Goal: Task Accomplishment & Management: Manage account settings

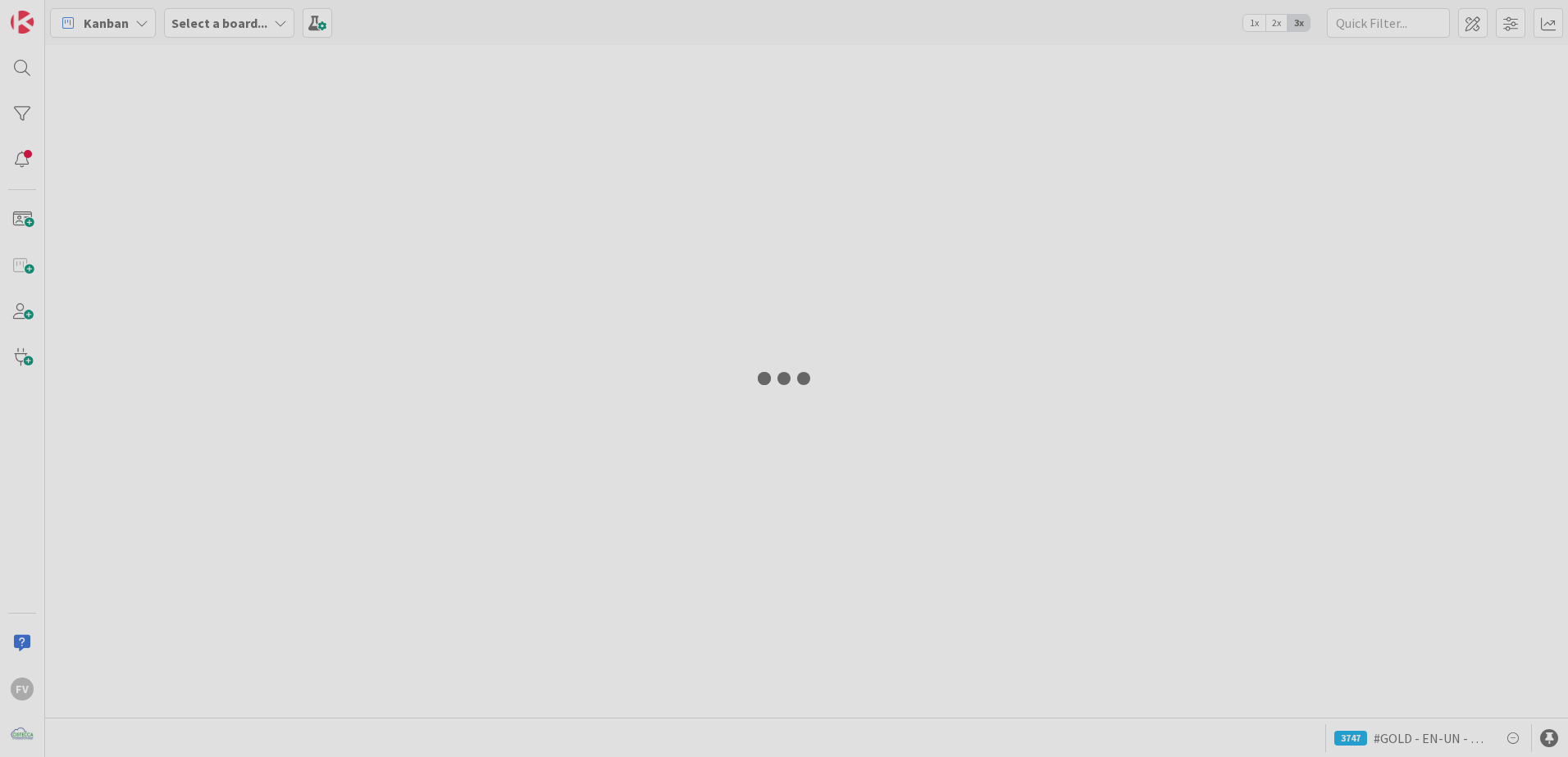
click at [13, 151] on div "FV Kanban Select a board... 1x 2x 3x 3747 #GOLD - EN-UN - MED-OBA-22-LP - Icon …" at bounding box center [784, 378] width 1568 height 757
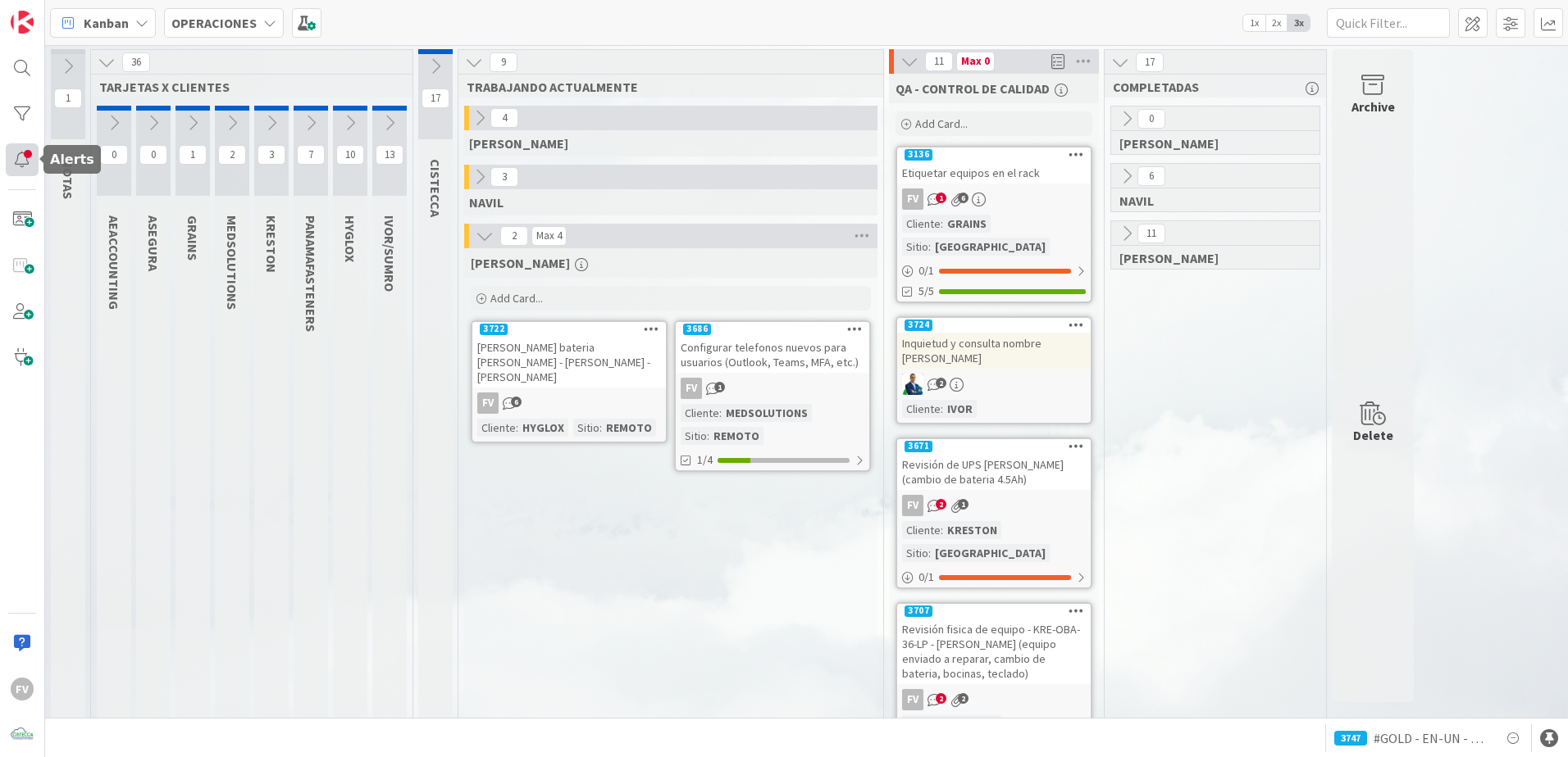
click at [14, 156] on div at bounding box center [22, 159] width 33 height 32
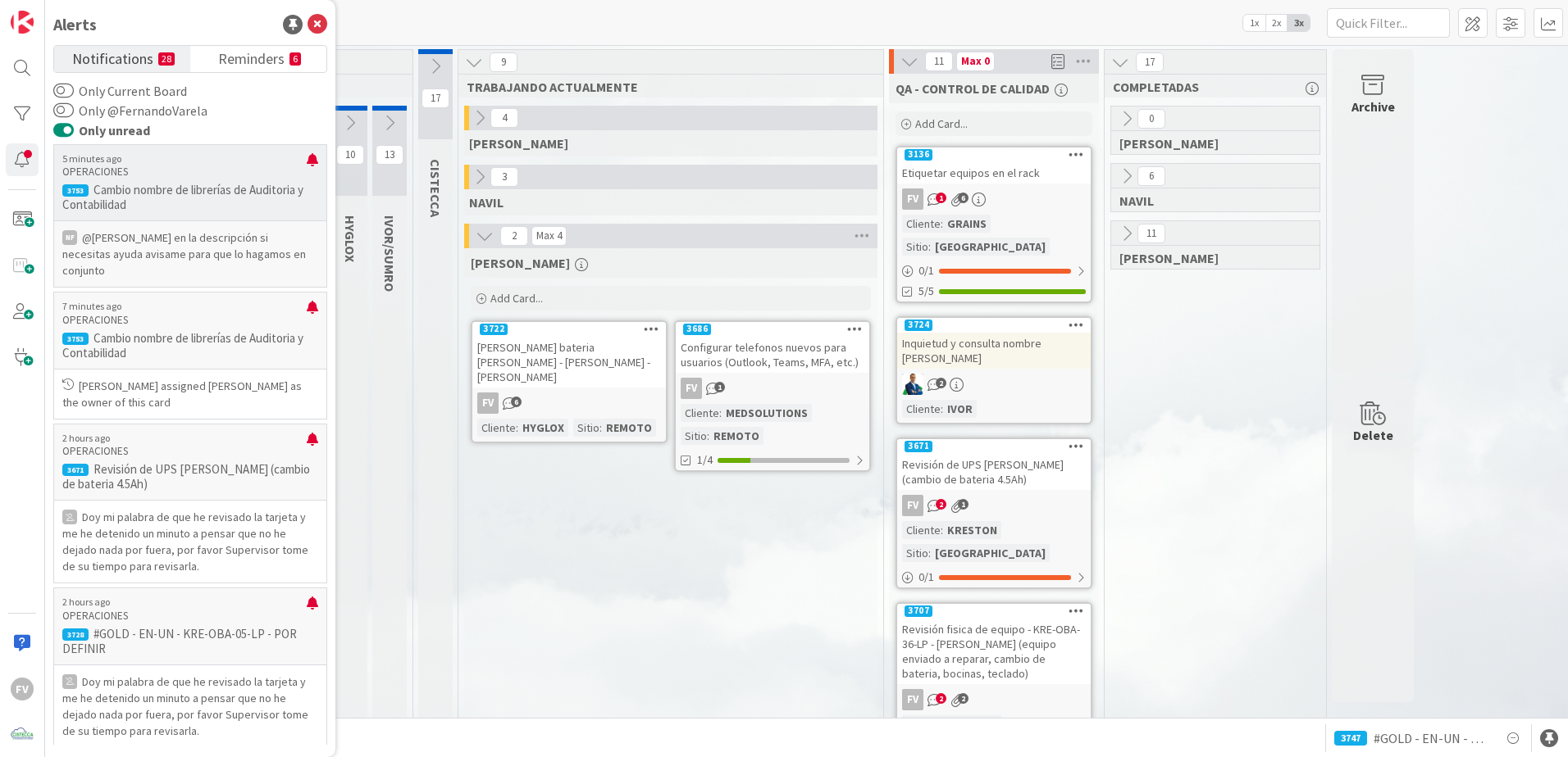
click at [228, 190] on p "Cambio nombre de librerías de Auditoria y Contabilidad" at bounding box center [190, 198] width 256 height 30
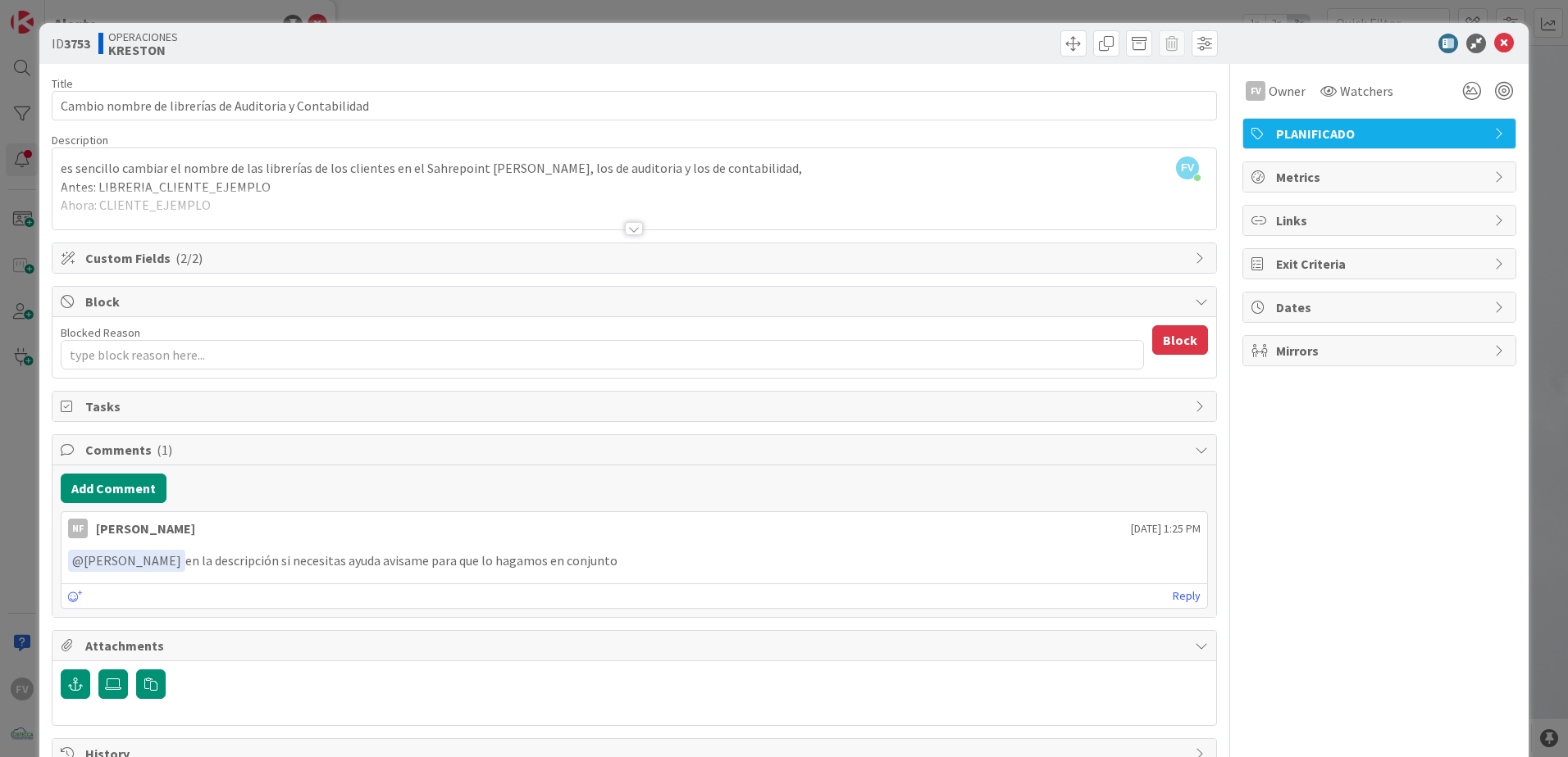
click at [631, 223] on div at bounding box center [633, 228] width 18 height 13
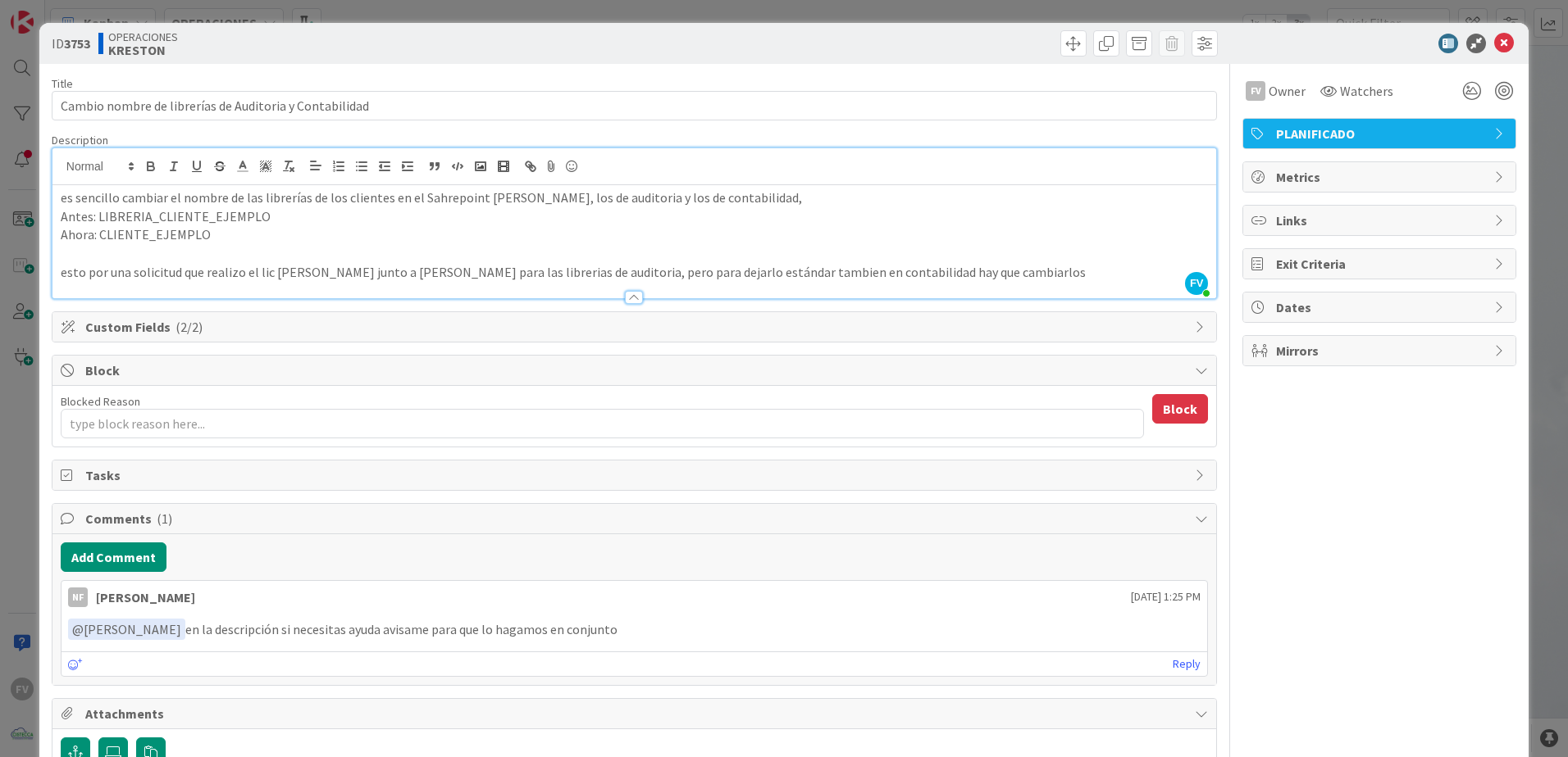
click at [1487, 499] on div "FV Owner Watchers PLANIFICADO Metrics Links Exit Criteria Dates Mirrors" at bounding box center [1379, 451] width 274 height 774
click at [1540, 72] on div "ID 3753 OPERACIONES [PERSON_NAME] Title 55 / 128 Cambio nombre de librerías de …" at bounding box center [784, 378] width 1568 height 757
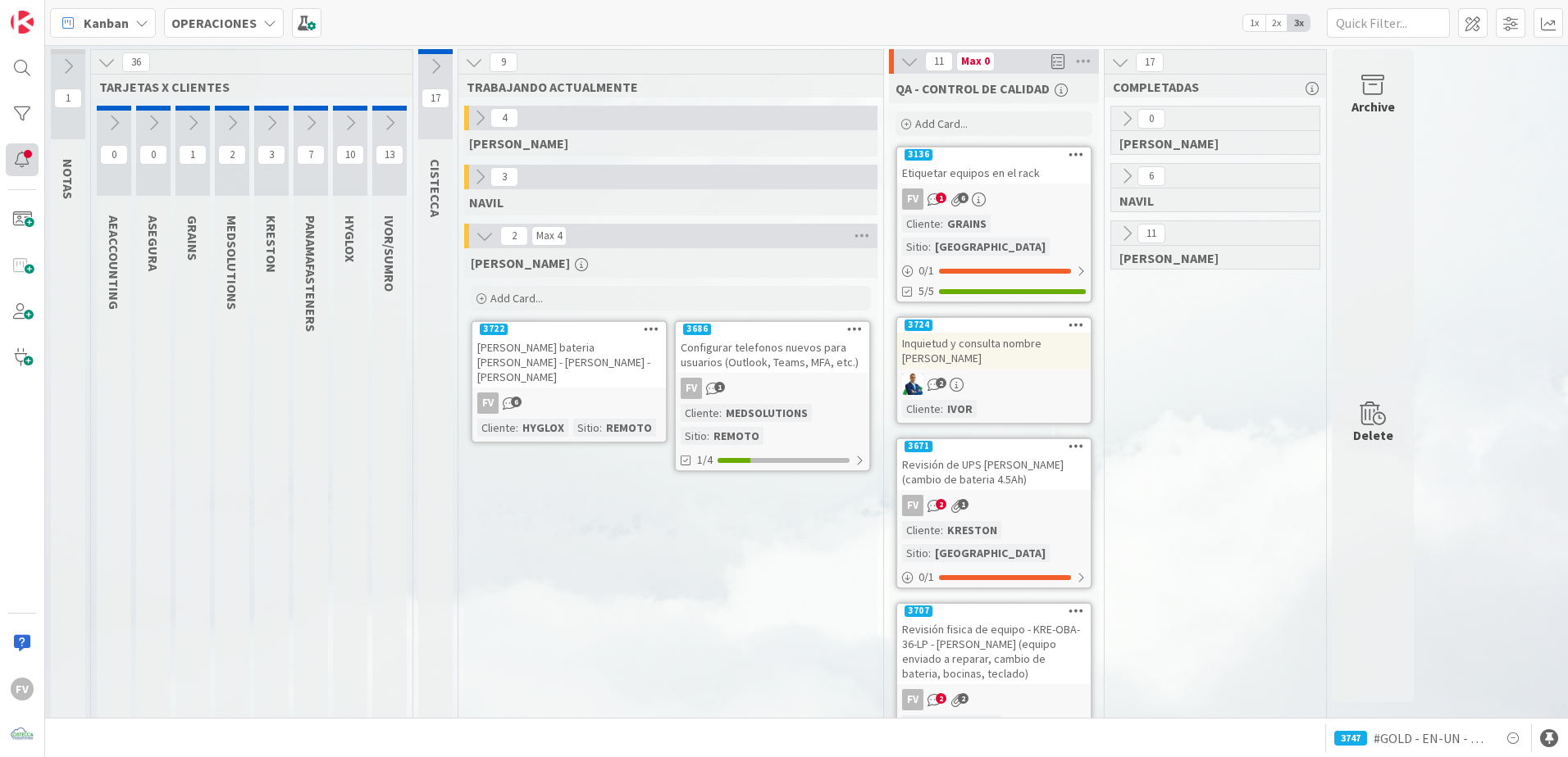
click at [19, 152] on div at bounding box center [22, 159] width 33 height 32
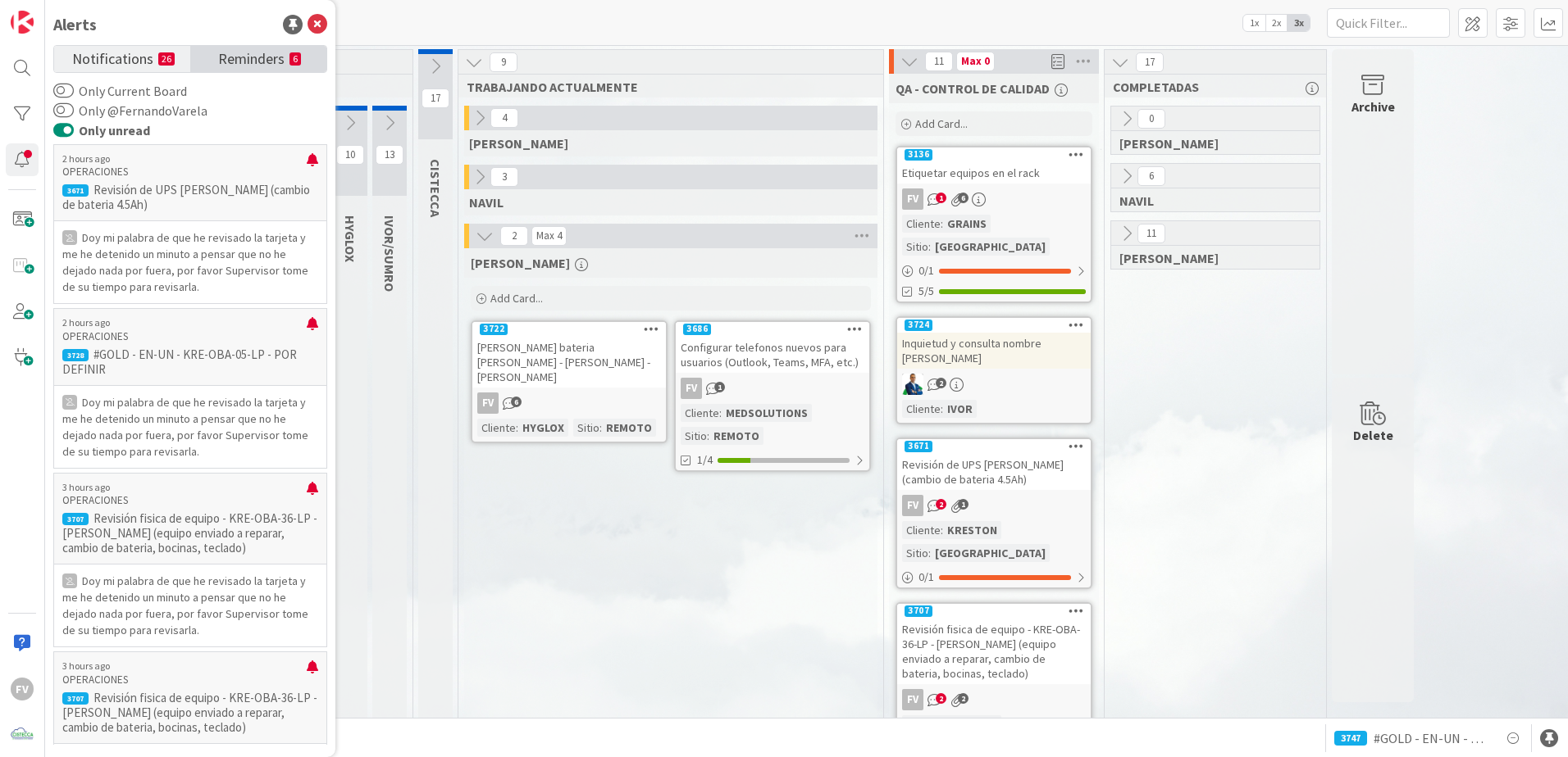
click at [227, 71] on link "Reminders 6" at bounding box center [258, 59] width 136 height 27
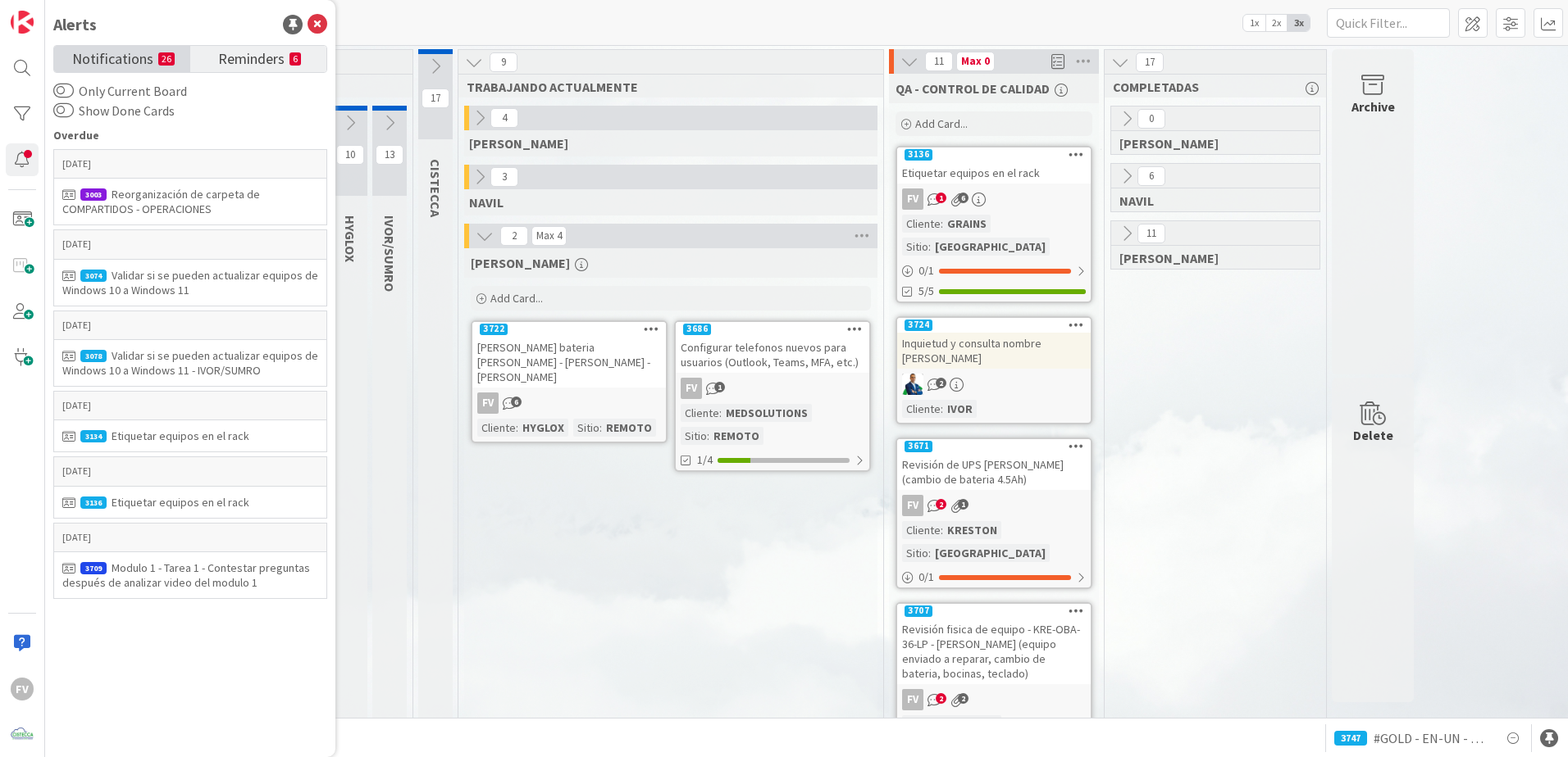
click at [152, 66] on span "Notifications" at bounding box center [112, 57] width 81 height 23
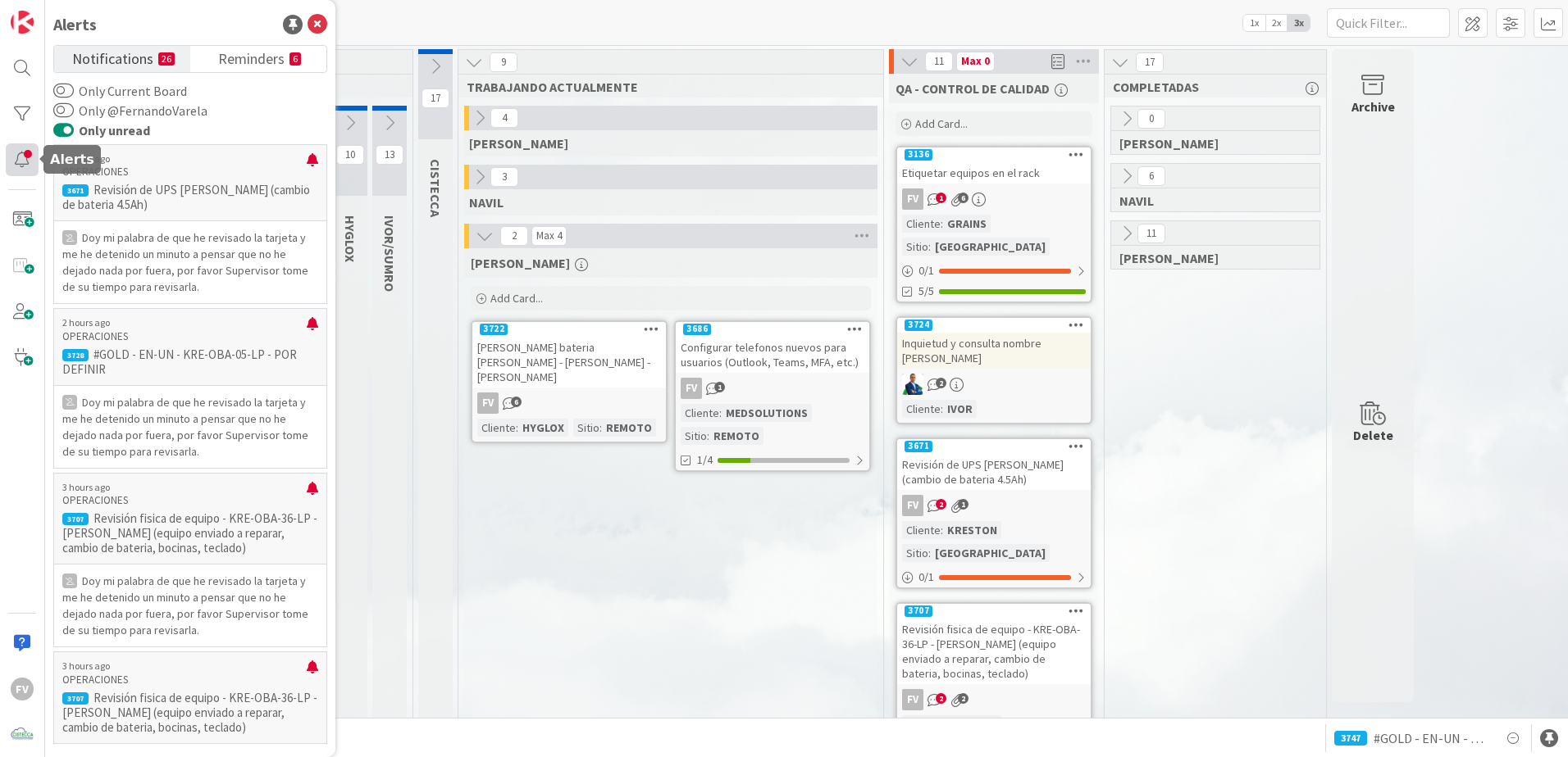
click at [27, 162] on div at bounding box center [22, 159] width 33 height 32
click at [316, 28] on icon at bounding box center [317, 25] width 20 height 20
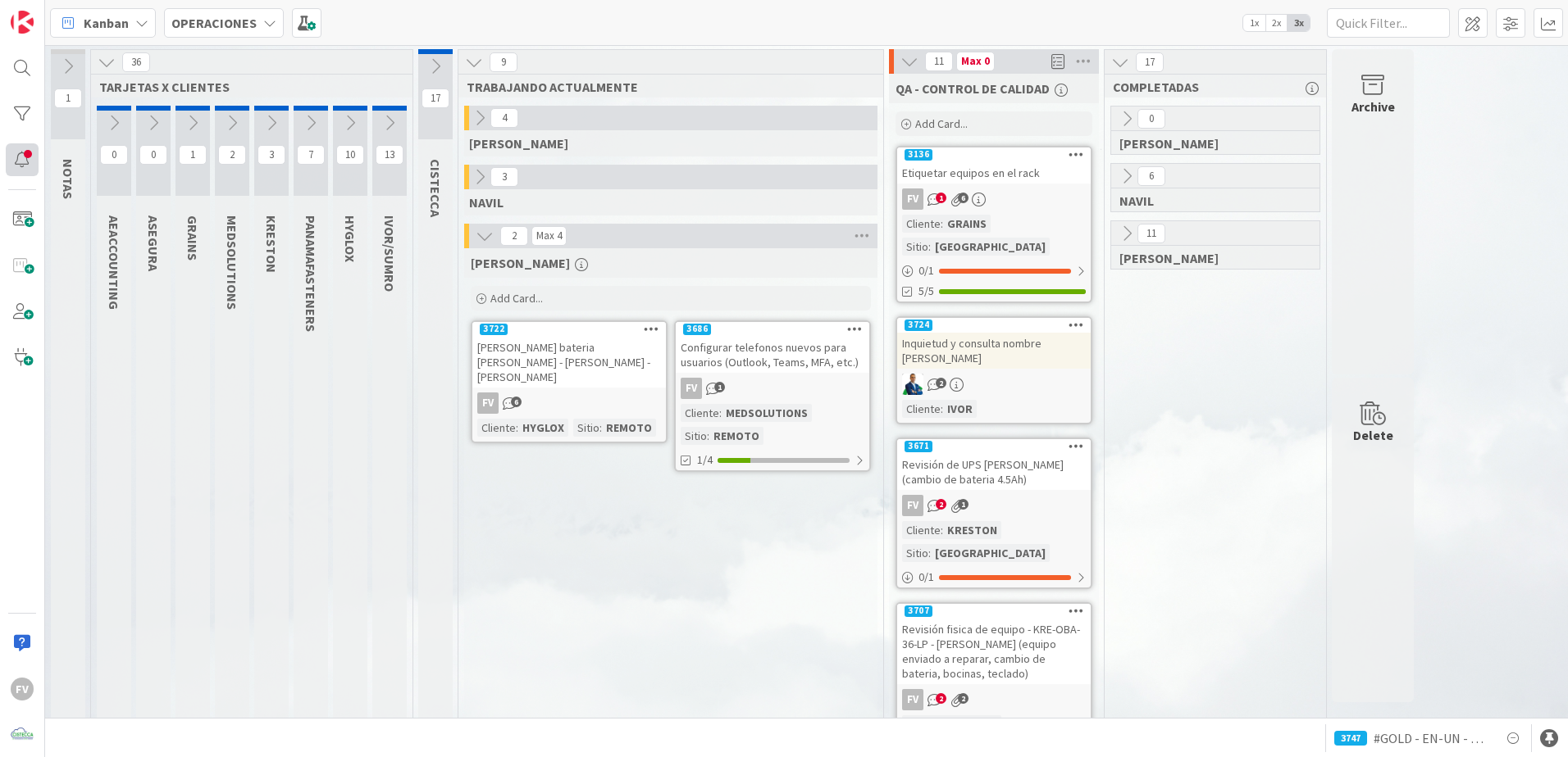
click at [20, 162] on div at bounding box center [22, 159] width 33 height 32
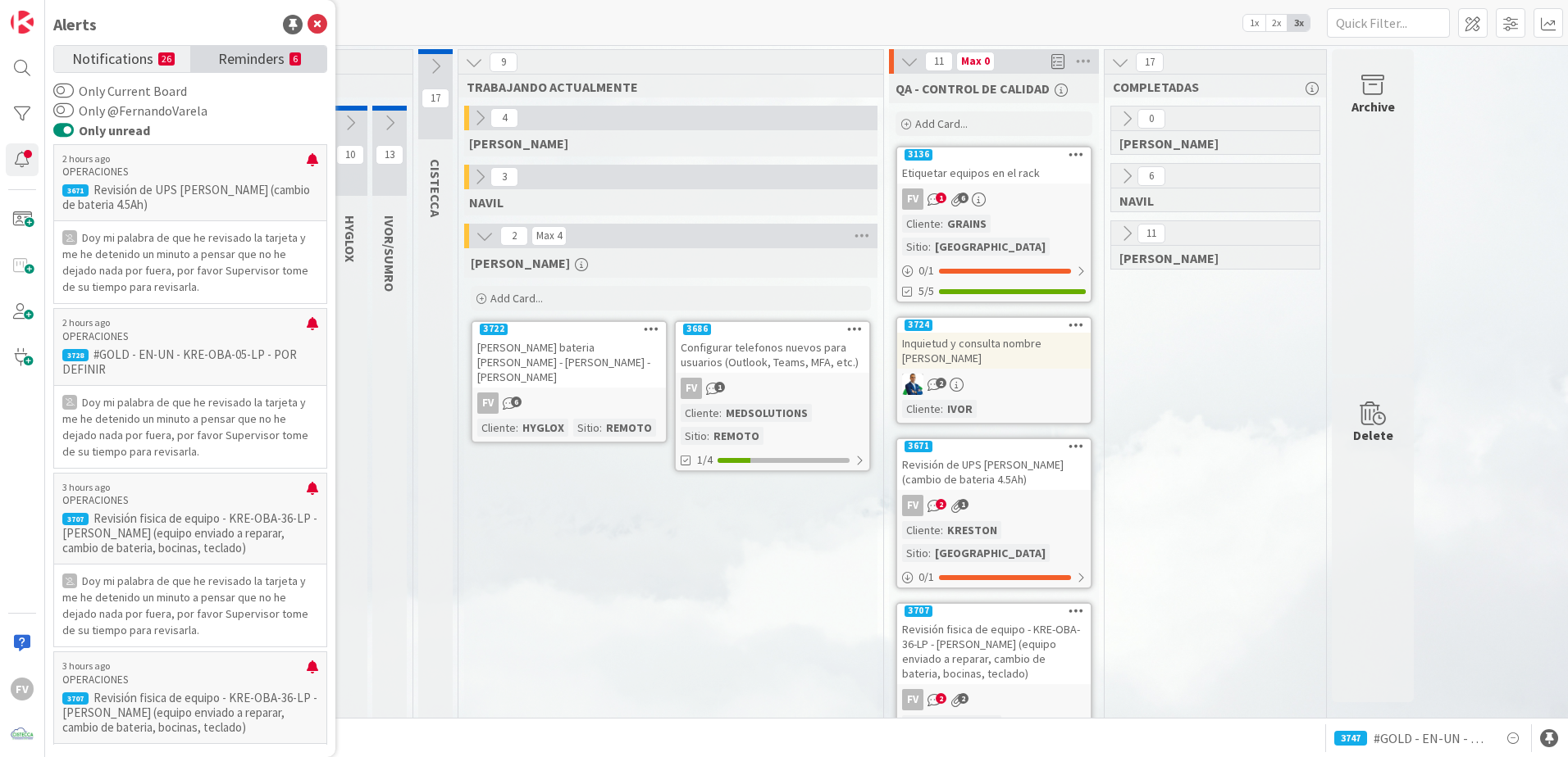
click at [260, 70] on link "Reminders 6" at bounding box center [258, 59] width 136 height 27
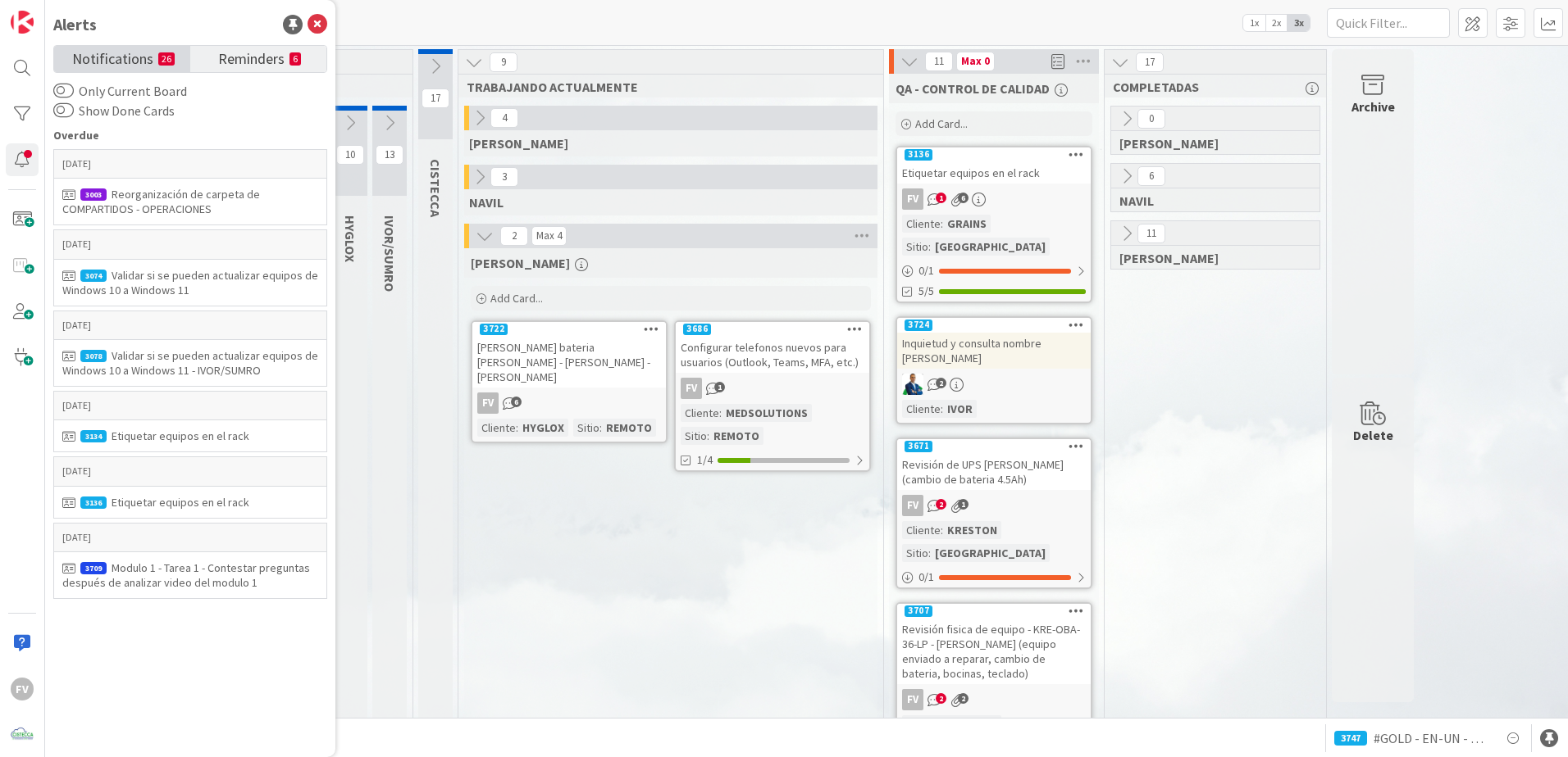
click at [147, 61] on span "Notifications" at bounding box center [112, 57] width 81 height 23
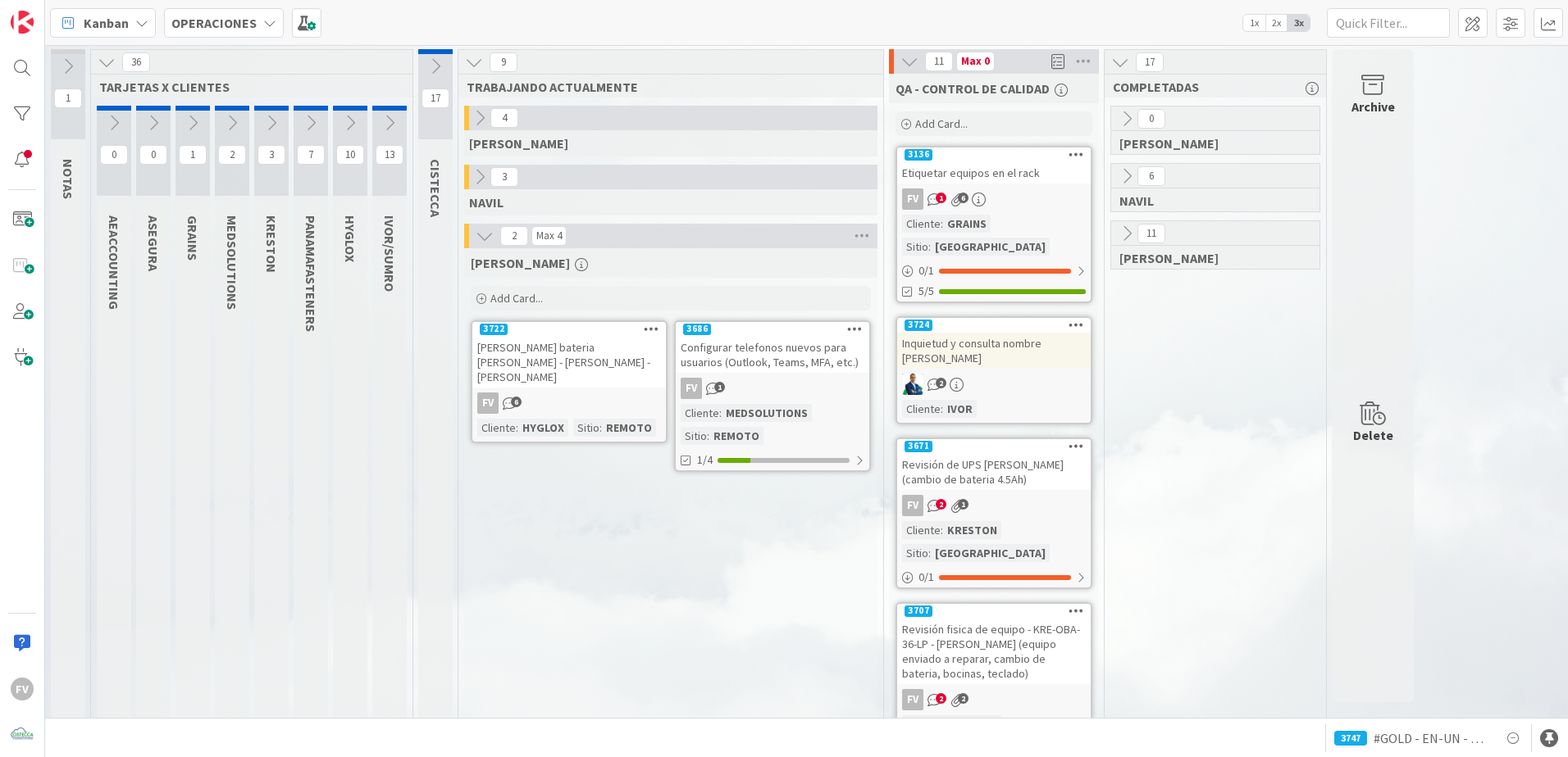
click at [265, 120] on icon at bounding box center [271, 123] width 18 height 18
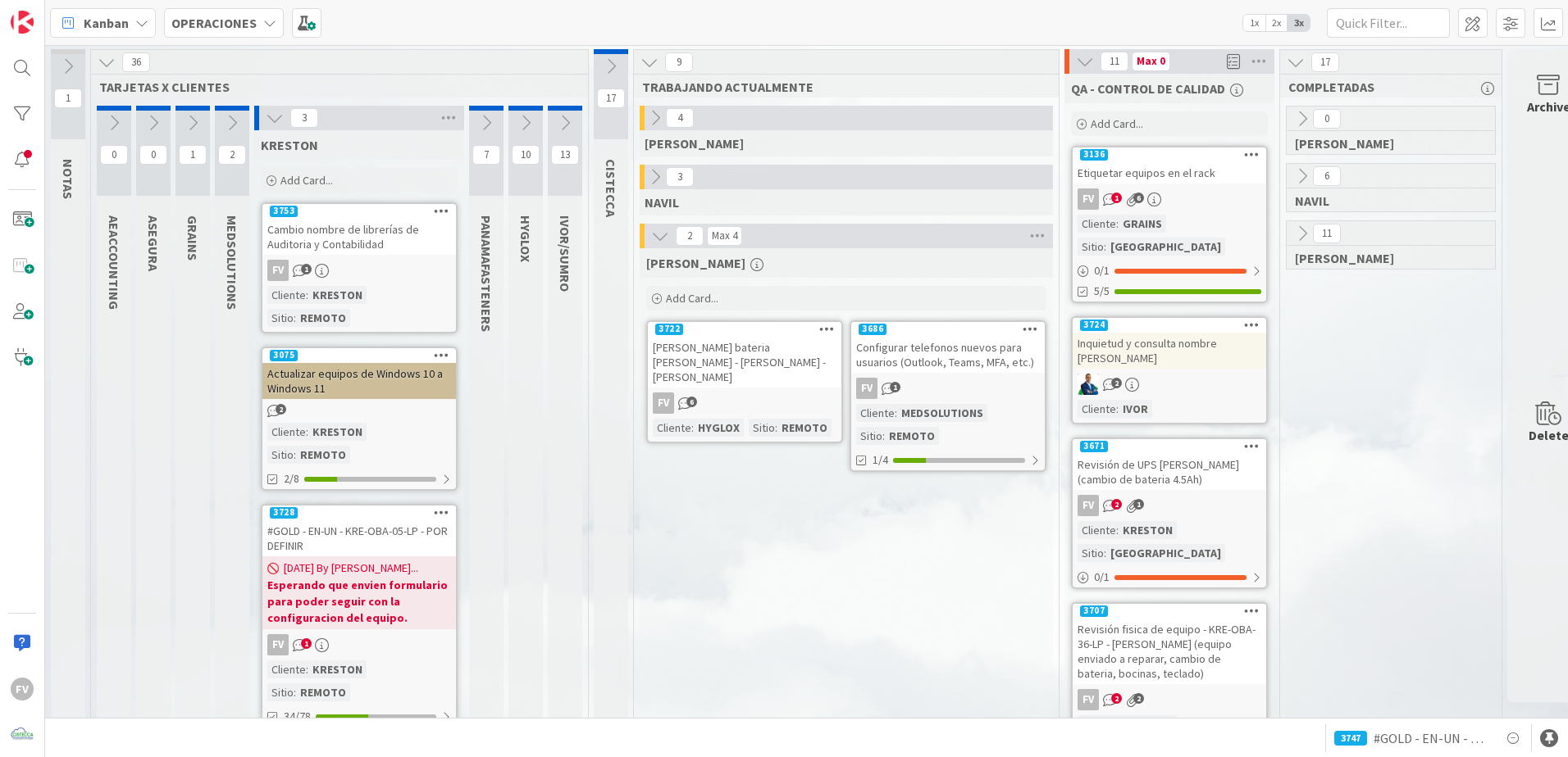
click at [341, 241] on div "Cambio nombre de librerías de Auditoria y Contabilidad" at bounding box center [359, 236] width 193 height 36
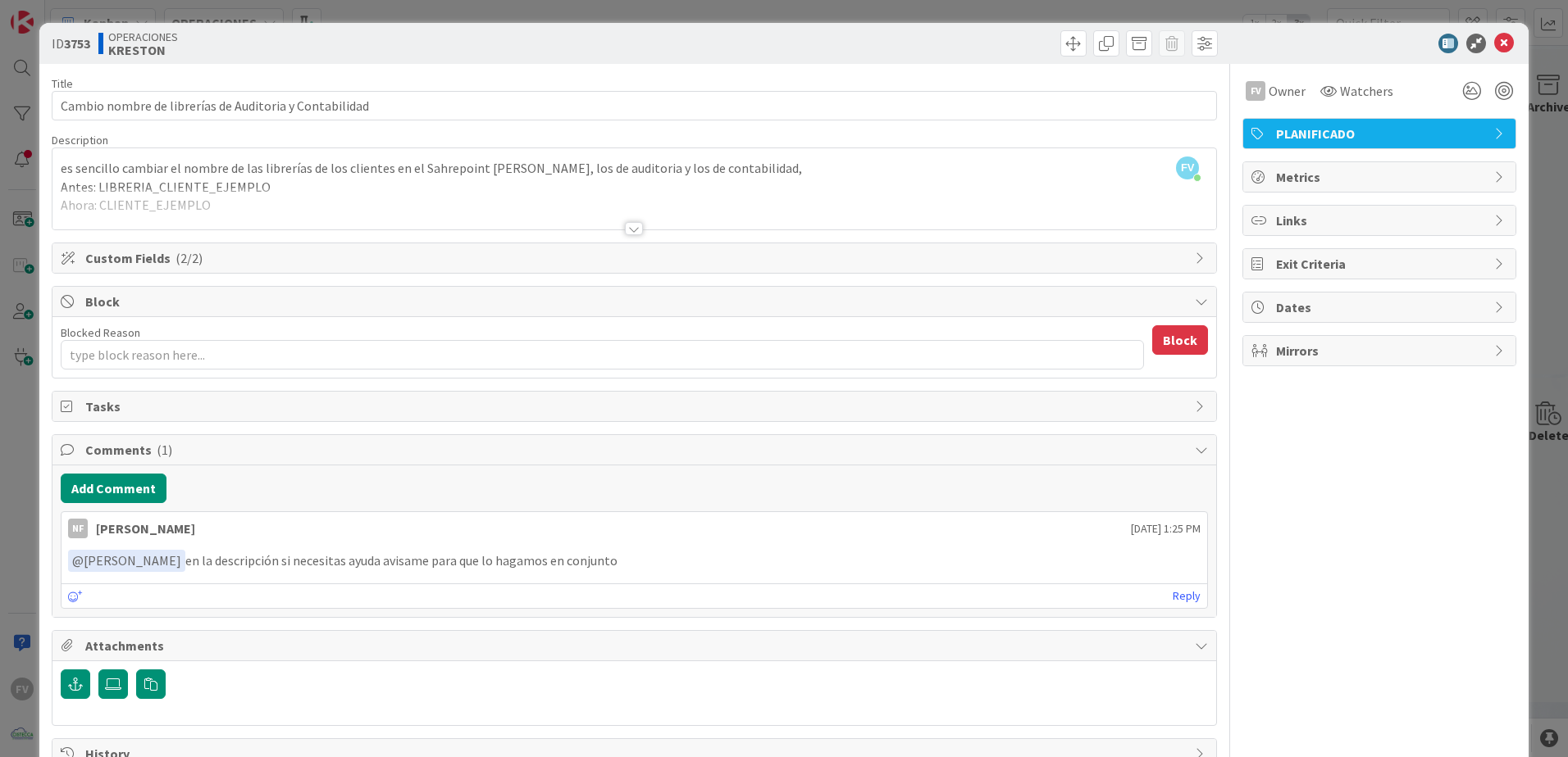
click at [146, 407] on span "Tasks" at bounding box center [636, 407] width 1101 height 20
type textarea "x"
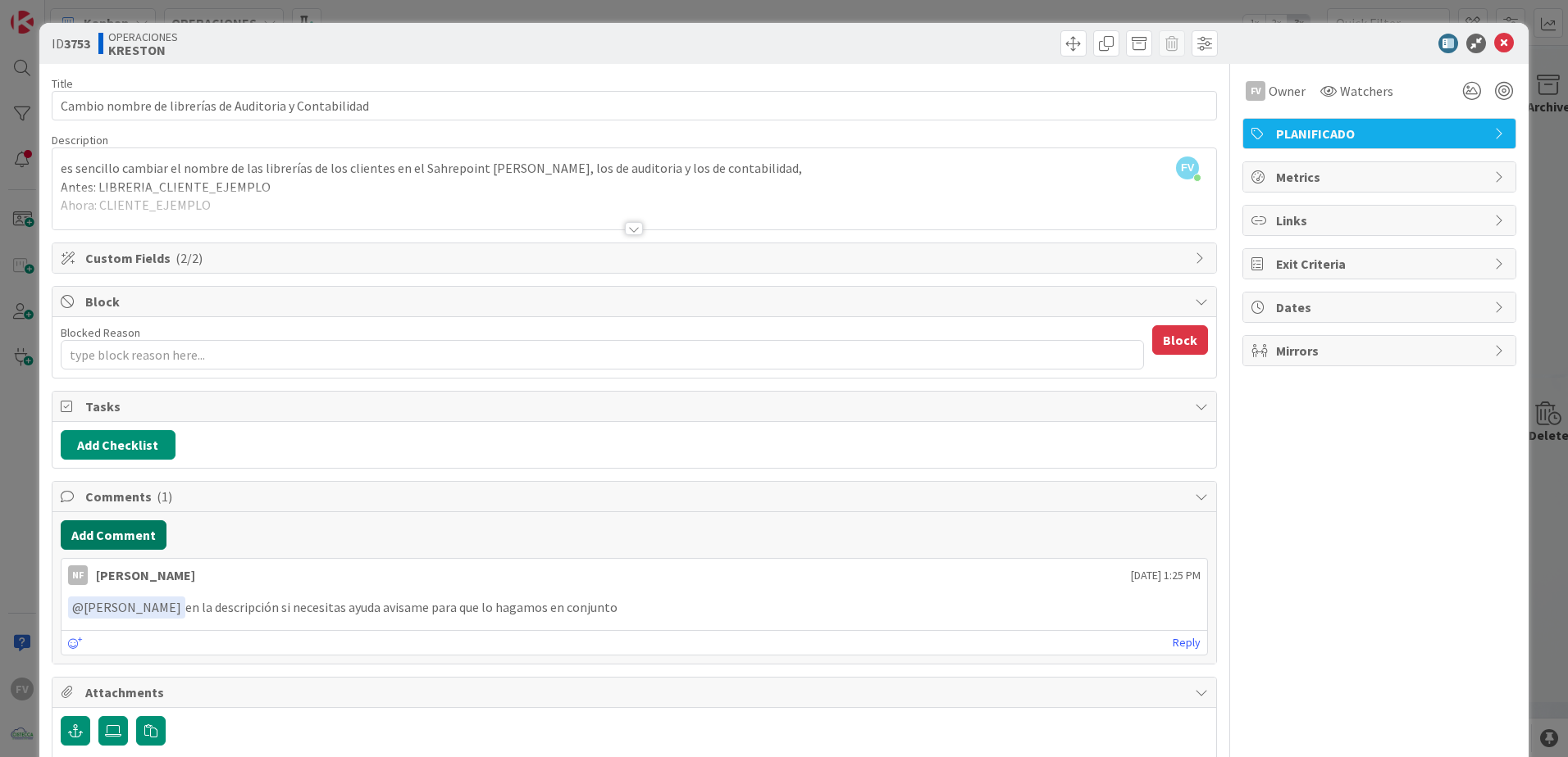
click at [130, 541] on button "Add Comment" at bounding box center [113, 536] width 105 height 30
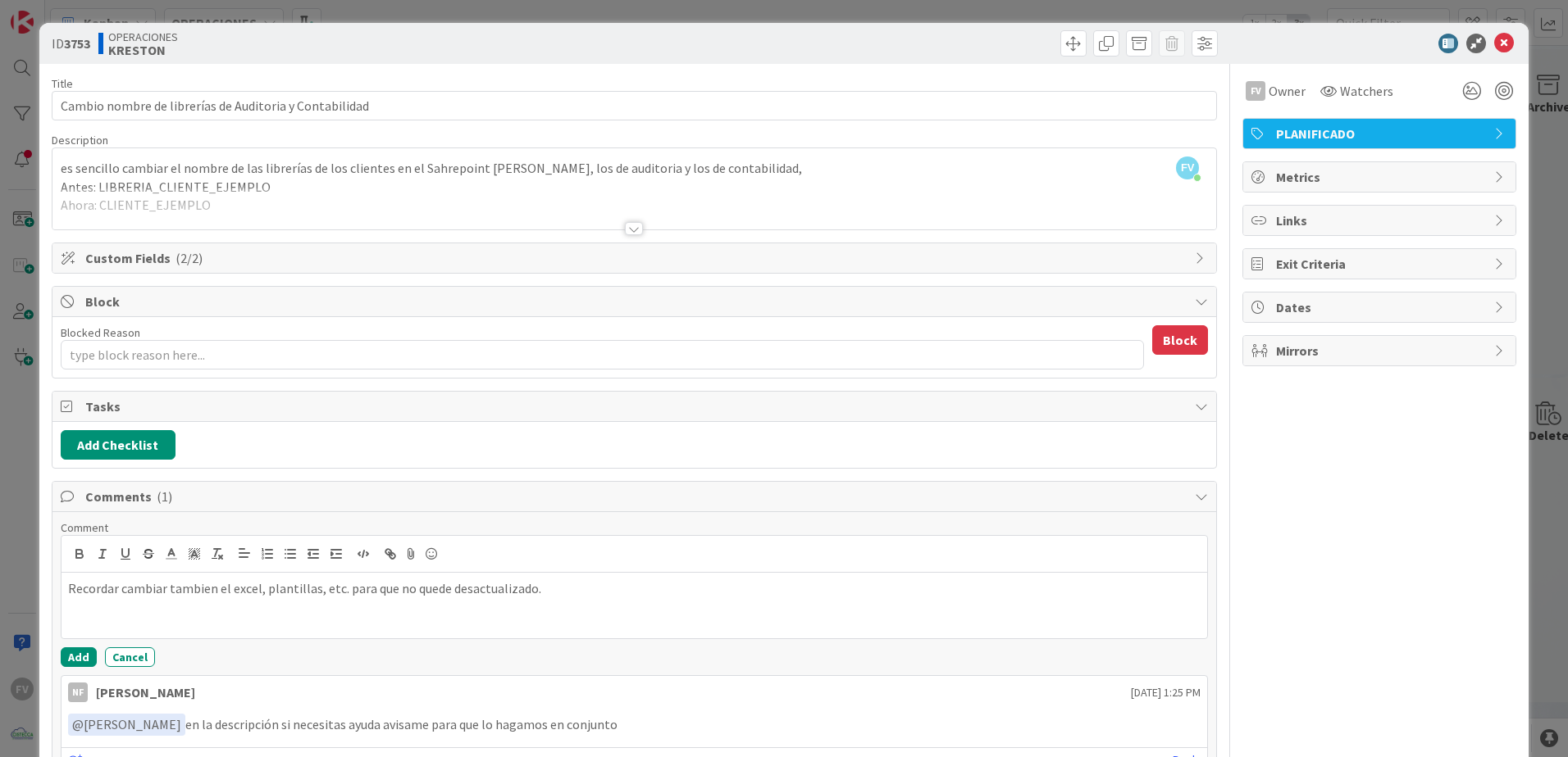
click at [318, 590] on p "Recordar cambiar tambien el excel, plantillas, etc. para que no quede desactual…" at bounding box center [634, 589] width 1133 height 19
click at [597, 585] on p "Recordar cambiar tambien el excel, plantillas, etc. para que no quede desactual…" at bounding box center [634, 589] width 1133 height 19
click at [444, 585] on p "Recordar cambiar tambien el excel, plantillas, etc. para que no quede desactual…" at bounding box center [634, 589] width 1133 height 19
click at [634, 589] on p "Recordar cambiar tambien el excel, plantillas, etc. para que no quede la docume…" at bounding box center [634, 589] width 1133 height 19
click at [76, 659] on button "Add" at bounding box center [79, 658] width 36 height 20
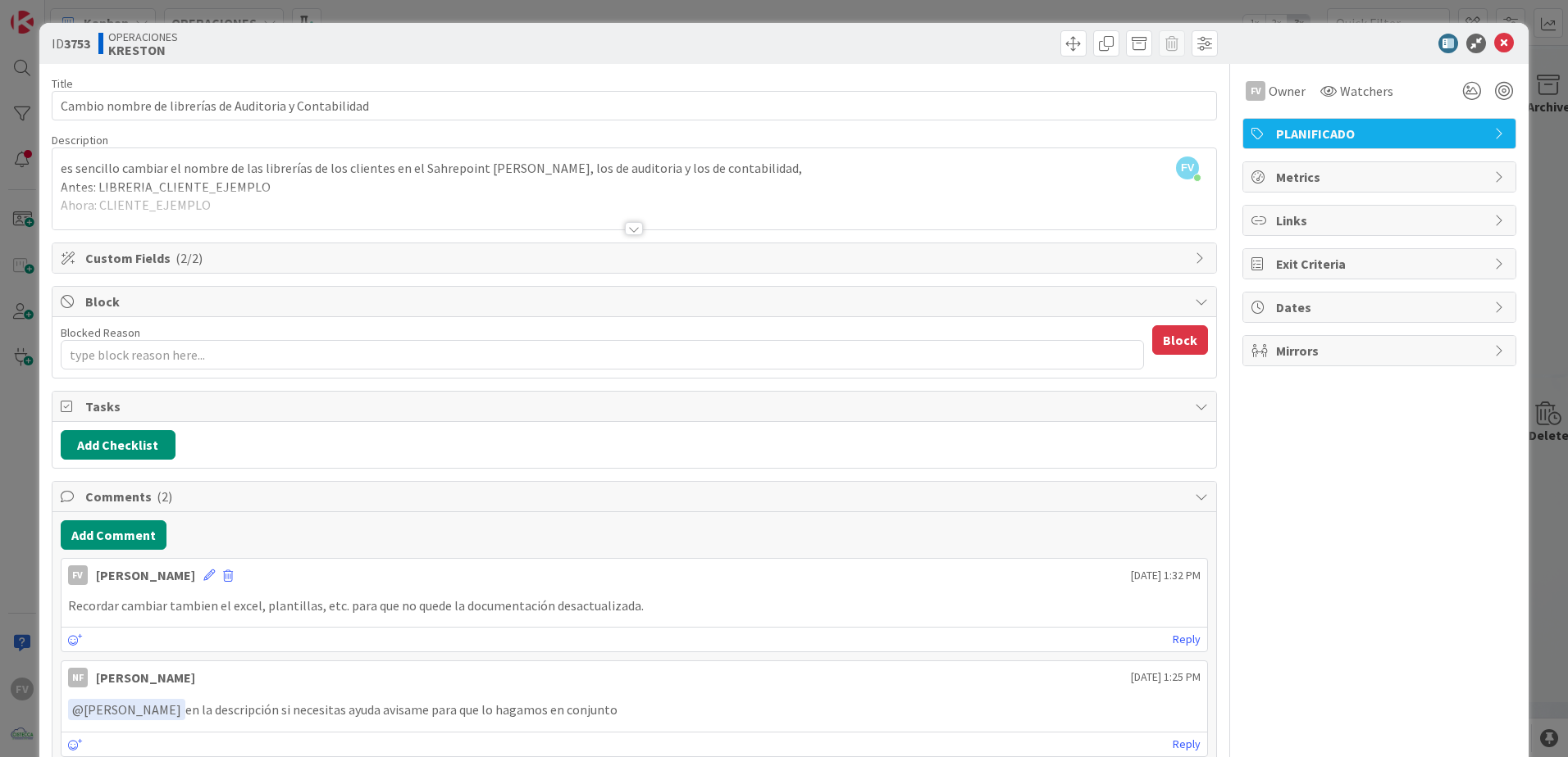
click at [25, 514] on div "ID 3753 OPERACIONES [PERSON_NAME] Title 55 / 128 Cambio nombre de librerías de …" at bounding box center [784, 378] width 1568 height 757
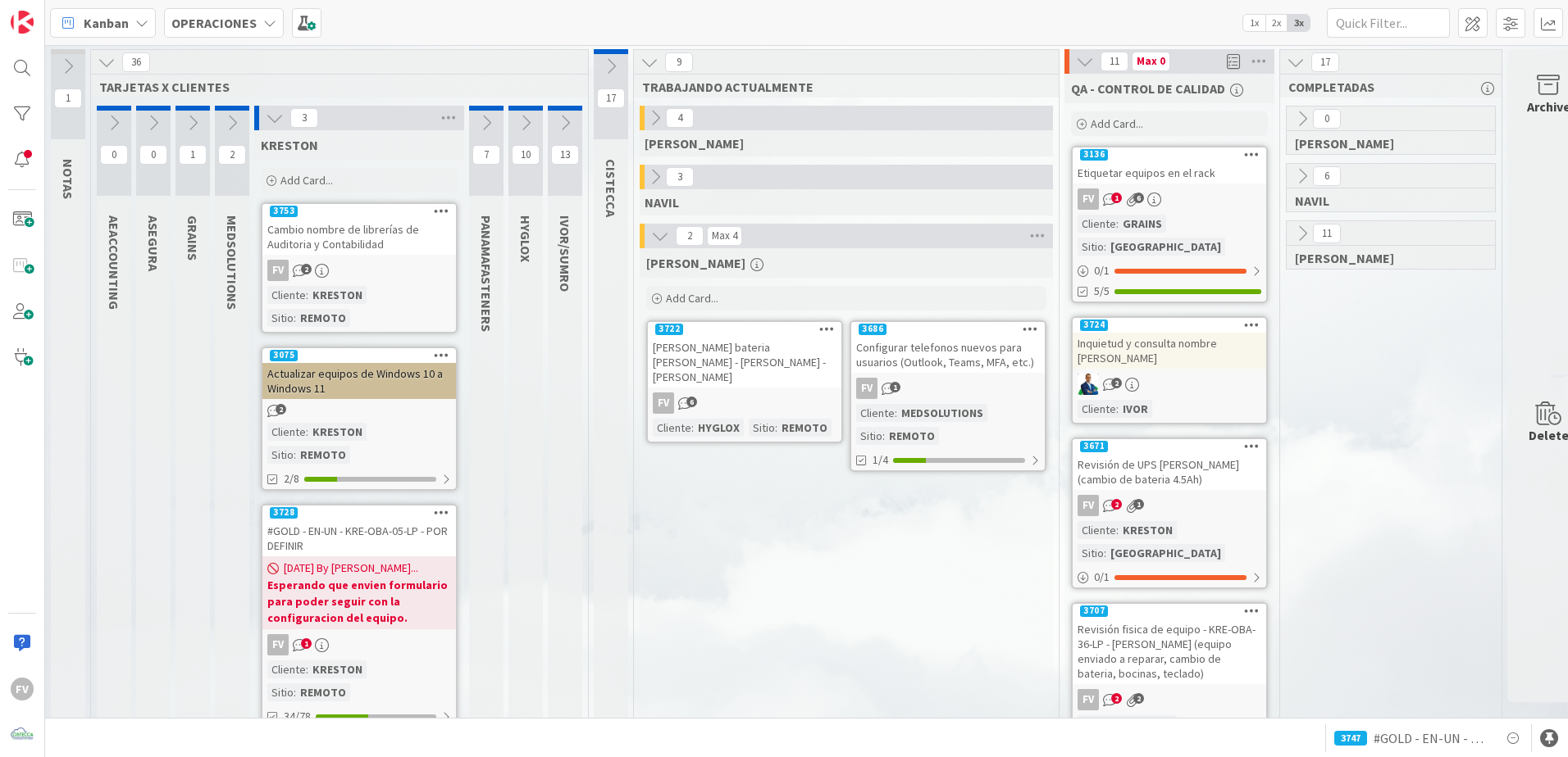
click at [274, 124] on icon at bounding box center [275, 118] width 18 height 18
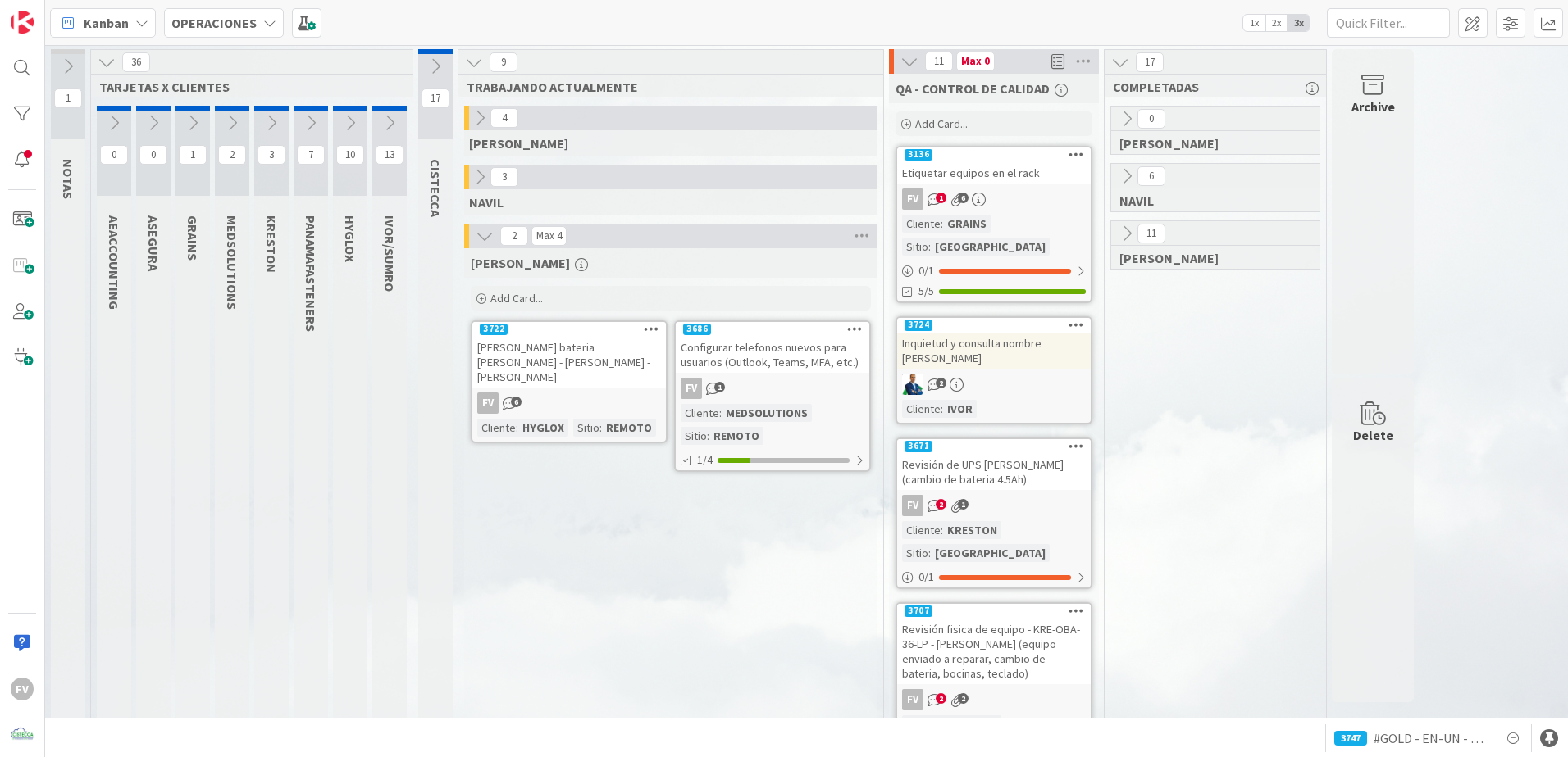
click at [488, 116] on icon at bounding box center [480, 118] width 18 height 18
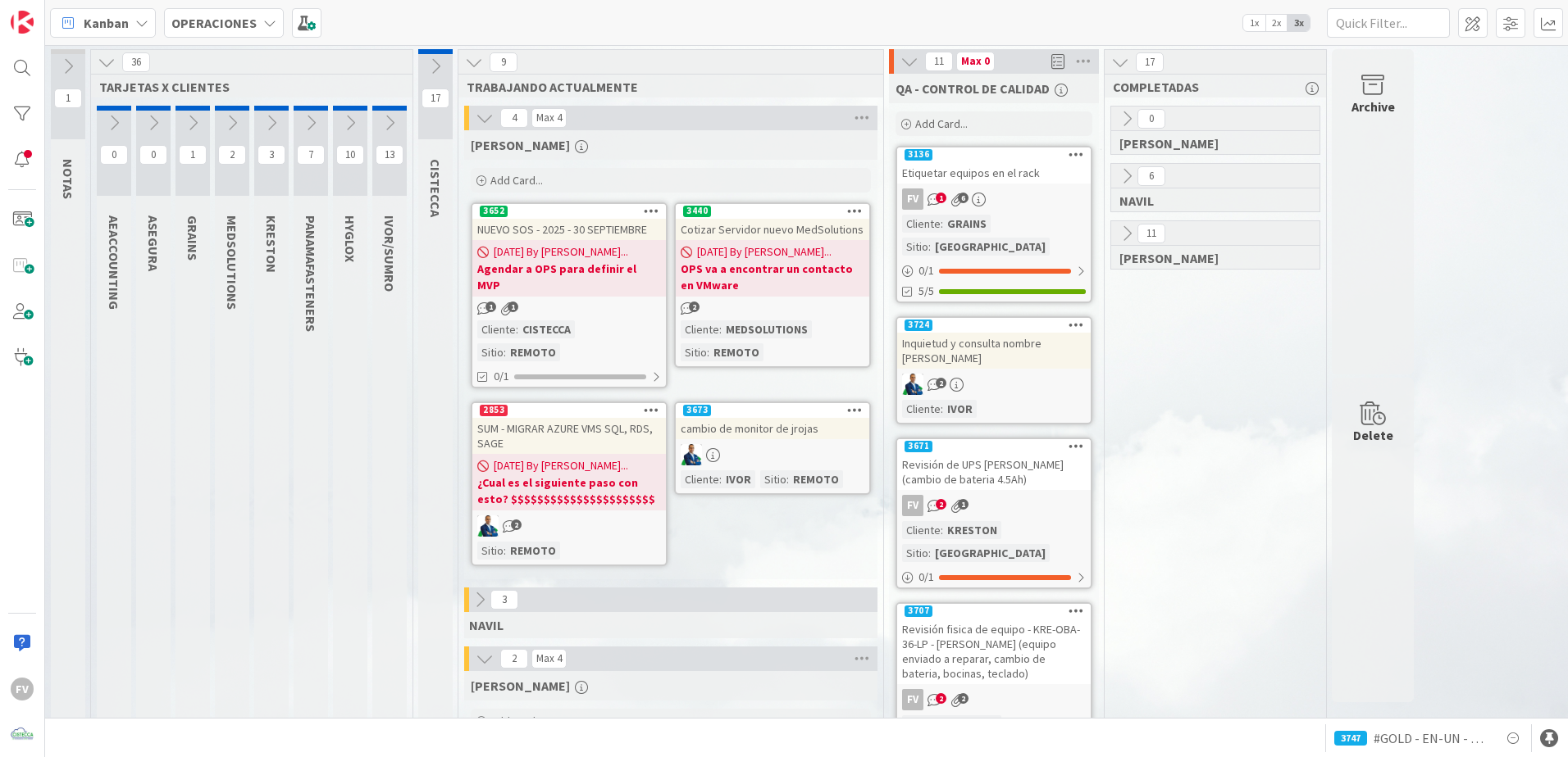
click at [771, 282] on b "OPS va a encontrar un contacto en VMware" at bounding box center [772, 277] width 184 height 32
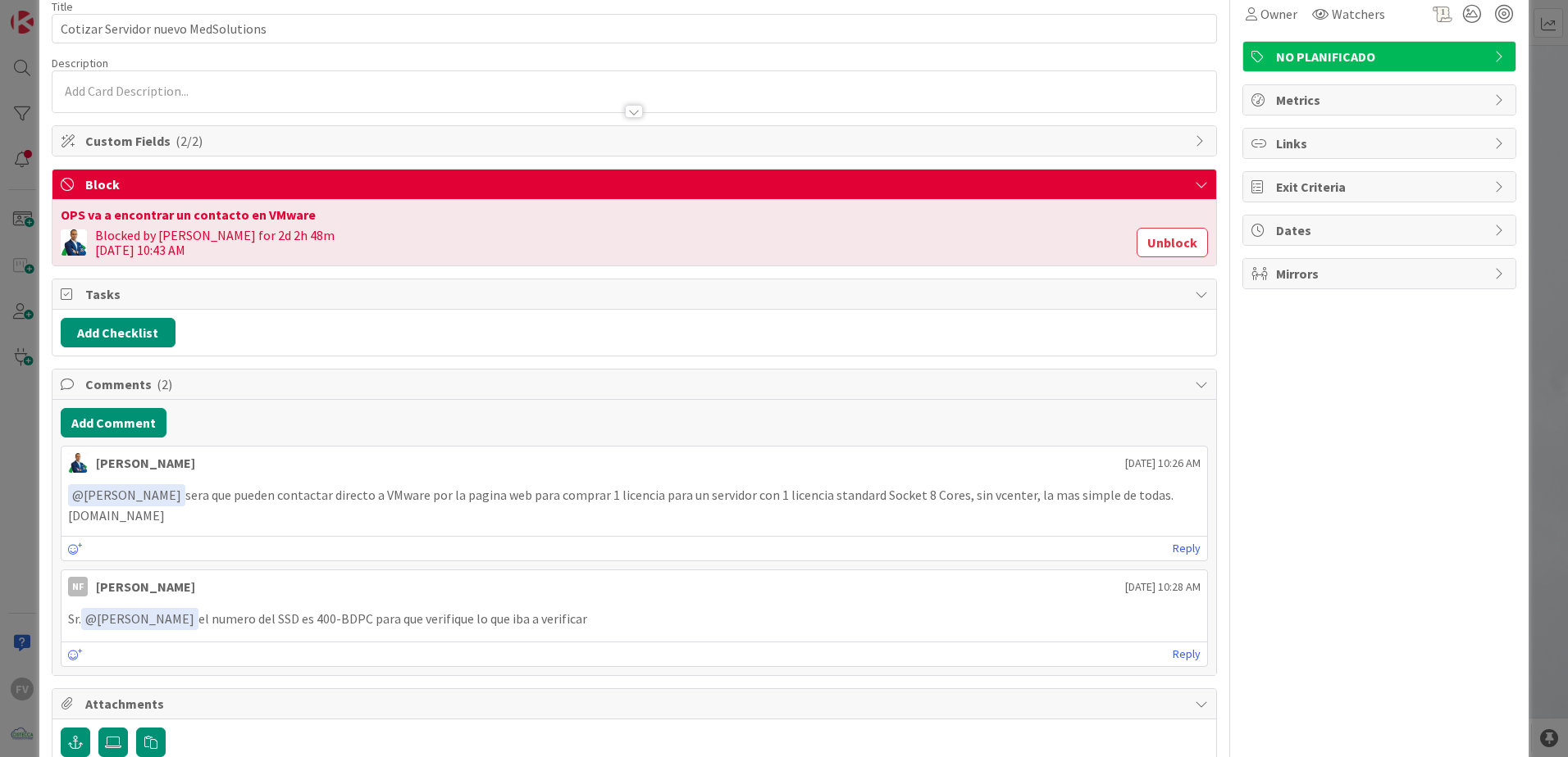
scroll to position [82, 0]
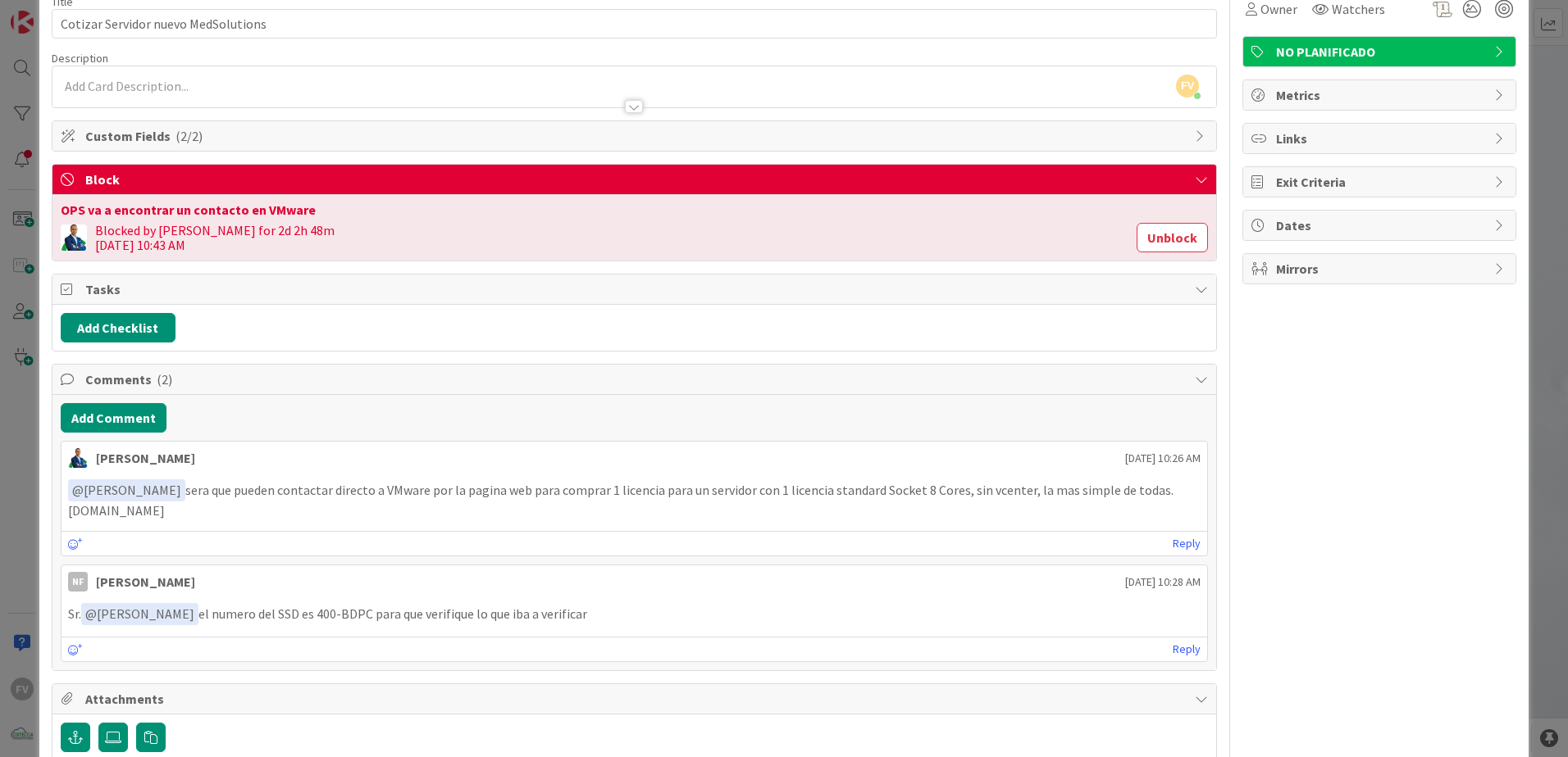
click at [105, 517] on p "﻿ @ [PERSON_NAME] ﻿ sera que pueden contactar directo a VMware por la pagina we…" at bounding box center [634, 499] width 1133 height 40
drag, startPoint x: 142, startPoint y: 511, endPoint x: 39, endPoint y: 521, distance: 103.5
click at [39, 521] on div "ID 3440 OPERACIONES [PERSON_NAME] Title 35 / 128 Cotizar Servidor nuevo MedSolu…" at bounding box center [784, 388] width 1489 height 894
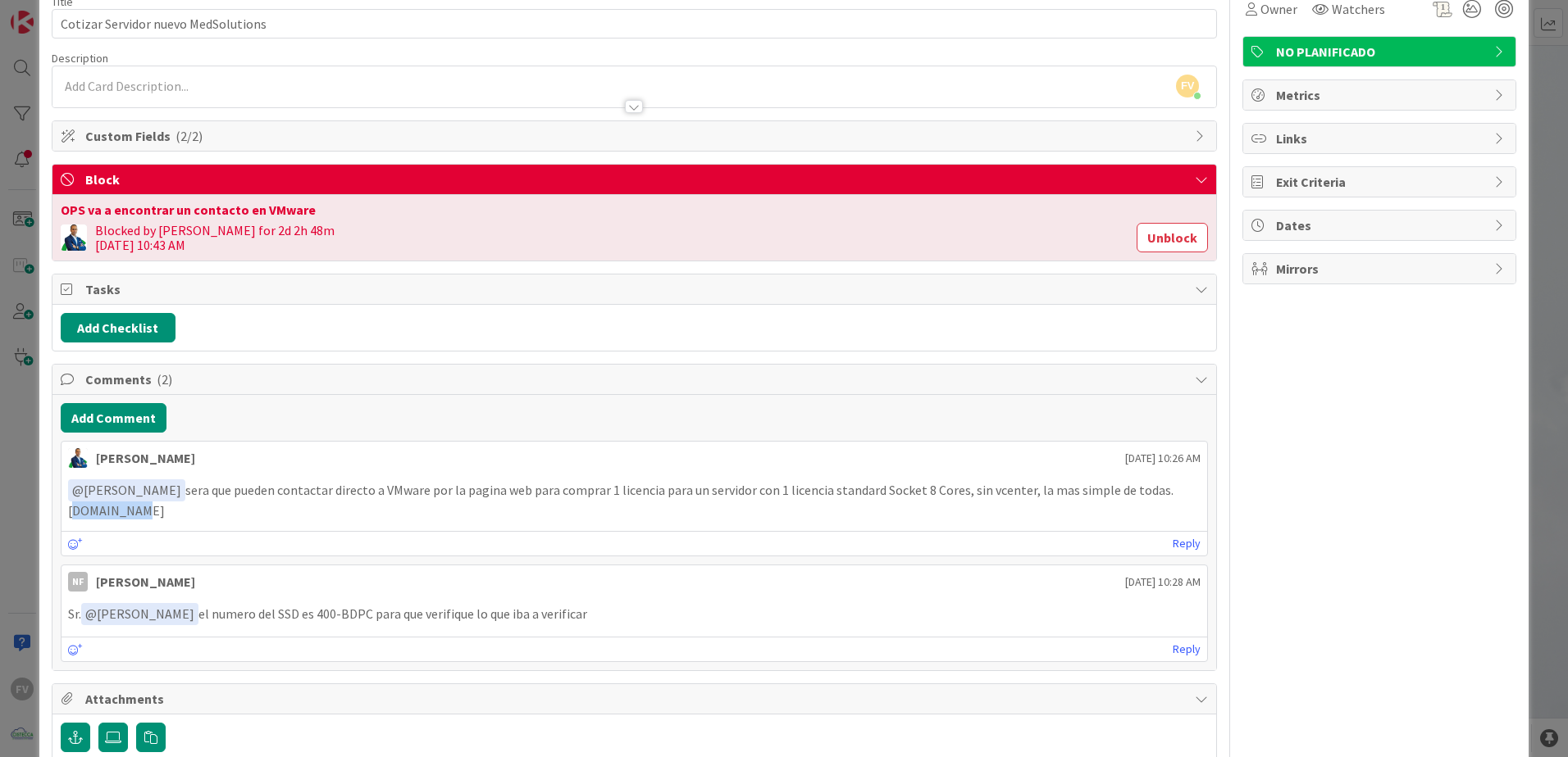
copy p "[DOMAIN_NAME]"
click at [262, 505] on p "﻿ @ [PERSON_NAME] ﻿ sera que pueden contactar directo a VMware por la pagina we…" at bounding box center [634, 499] width 1133 height 40
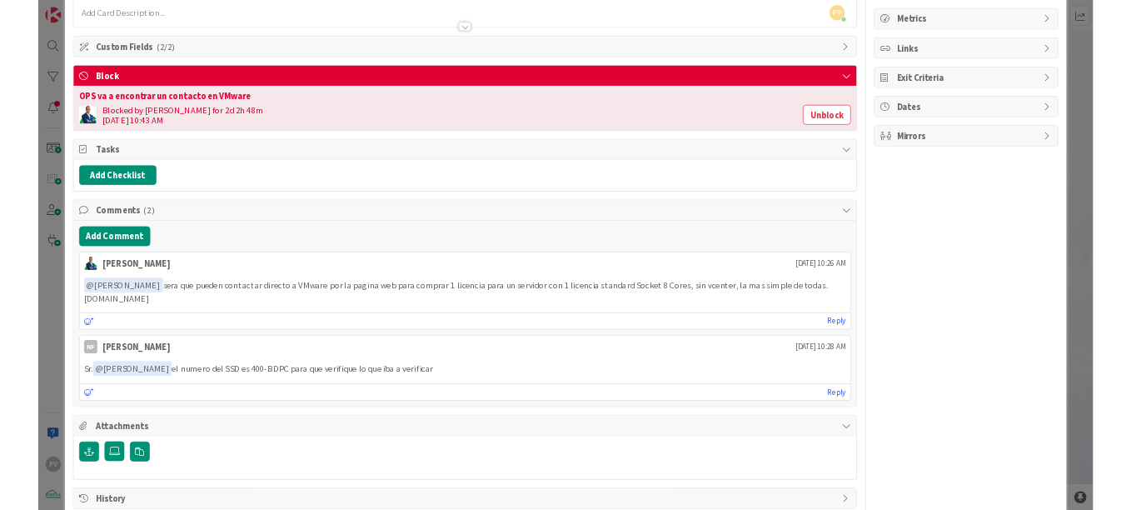
scroll to position [167, 0]
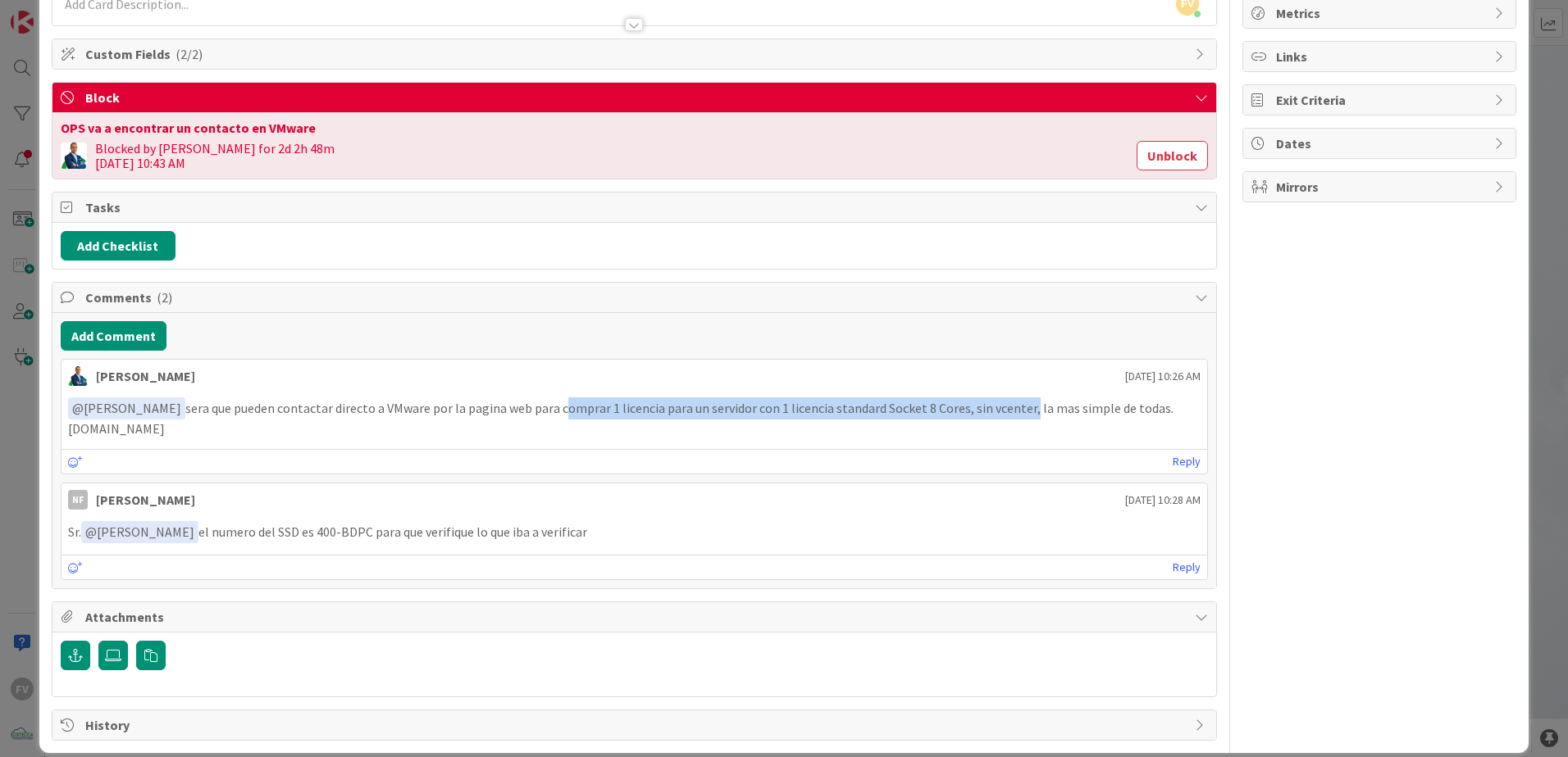
drag, startPoint x: 552, startPoint y: 410, endPoint x: 1016, endPoint y: 408, distance: 464.0
click at [1016, 408] on p "﻿ @ [PERSON_NAME] ﻿ sera que pueden contactar directo a VMware por la pagina we…" at bounding box center [634, 417] width 1133 height 40
copy p "comprar 1 licencia para un servidor con 1 licencia standard Socket 8 Cores, sin…"
click at [297, 409] on p "﻿ @ [PERSON_NAME] ﻿ sera que pueden contactar directo a VMware por la pagina we…" at bounding box center [634, 417] width 1133 height 40
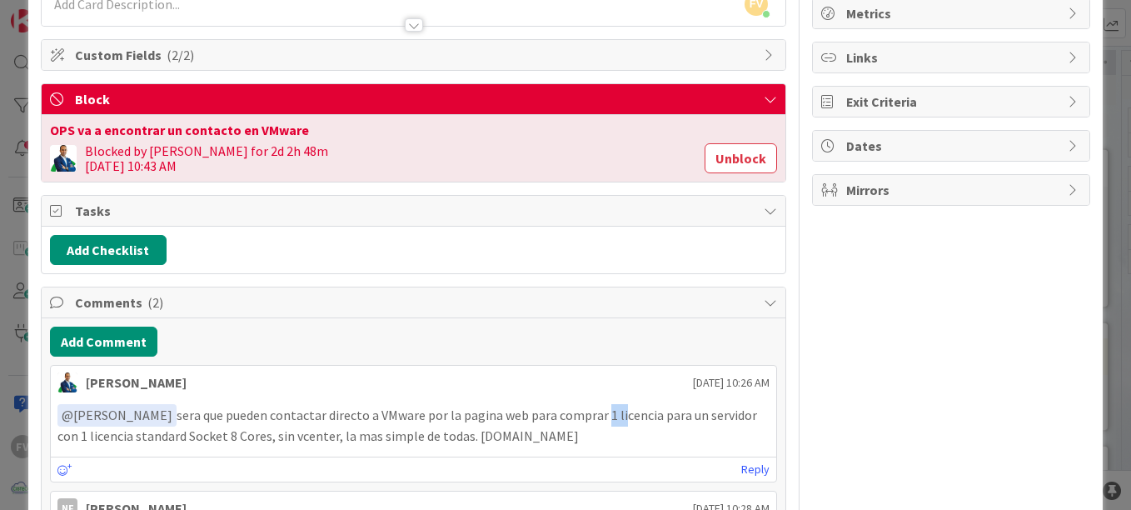
drag, startPoint x: 593, startPoint y: 415, endPoint x: 611, endPoint y: 419, distance: 18.6
click at [611, 419] on p "﻿ @ [PERSON_NAME] ﻿ sera que pueden contactar directo a VMware por la pagina we…" at bounding box center [413, 424] width 712 height 41
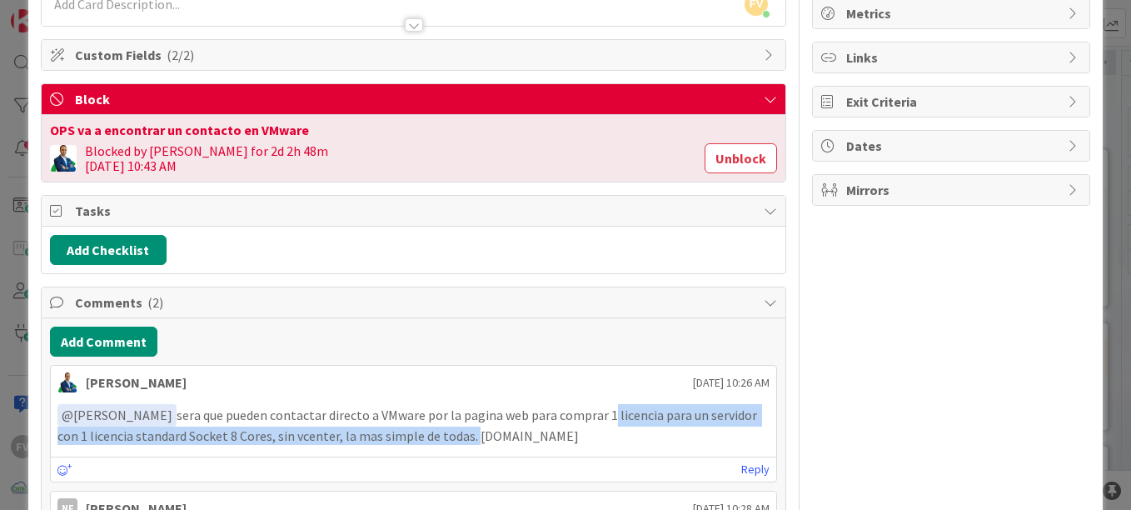
drag, startPoint x: 599, startPoint y: 417, endPoint x: 468, endPoint y: 450, distance: 134.9
click at [468, 450] on div "﻿ @ [PERSON_NAME] ﻿ sera que pueden contactar directo a VMware por la pagina we…" at bounding box center [413, 424] width 725 height 54
copy p "1 licencia para un servidor con 1 licencia standard Socket 8 Cores, sin vcenter…"
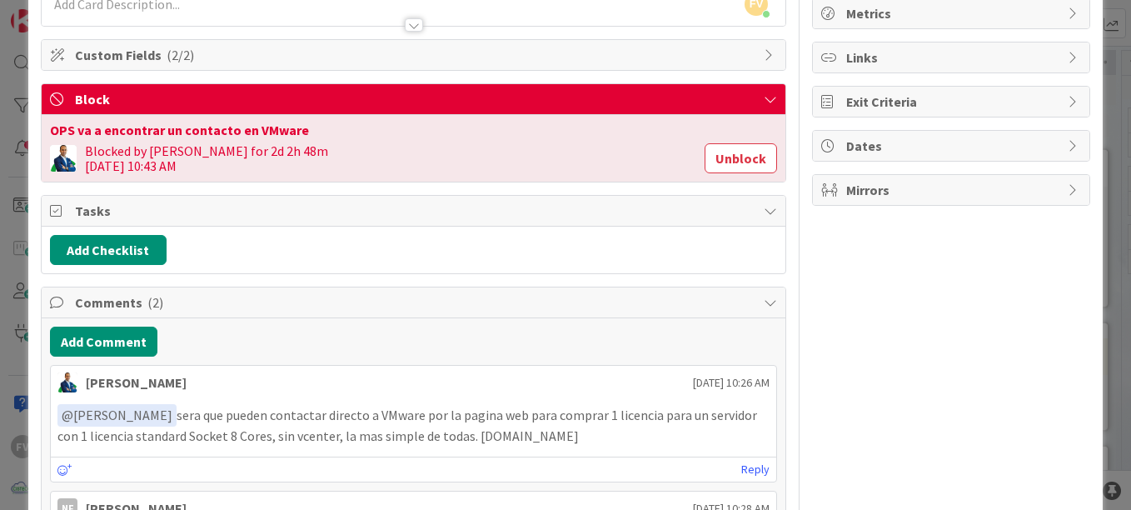
click at [493, 430] on p "﻿ @ [PERSON_NAME] ﻿ sera que pueden contactar directo a VMware por la pagina we…" at bounding box center [413, 424] width 712 height 41
click at [918, 296] on div "Owner Watchers NO PLANIFICADO Metrics Links Exit Criteria Dates Mirrors" at bounding box center [951, 325] width 278 height 854
click at [1094, 180] on div "ID 3440 OPERACIONES [PERSON_NAME] Title 35 / 128 Cotizar Servidor nuevo MedSolu…" at bounding box center [565, 255] width 1131 height 510
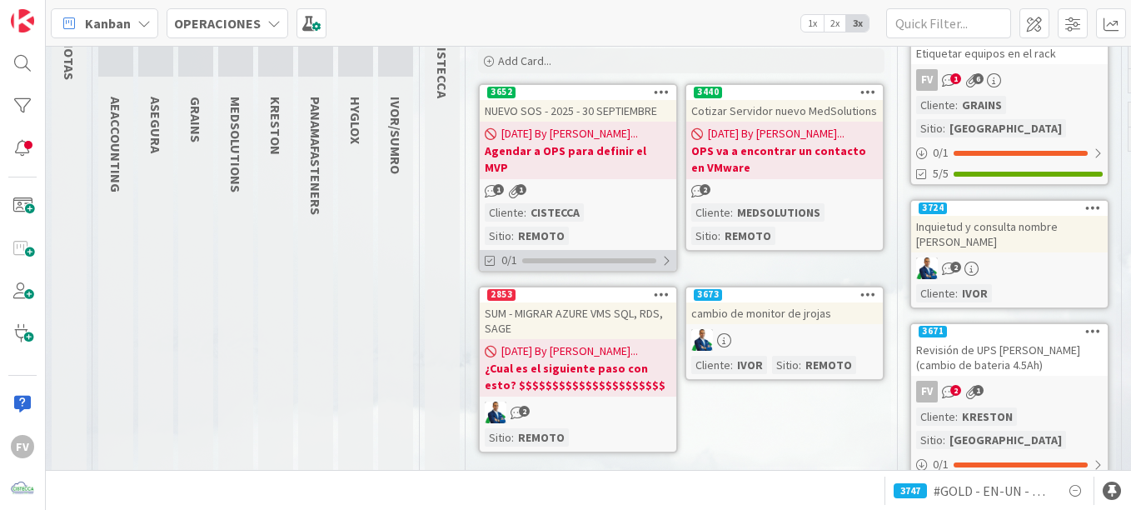
scroll to position [83, 0]
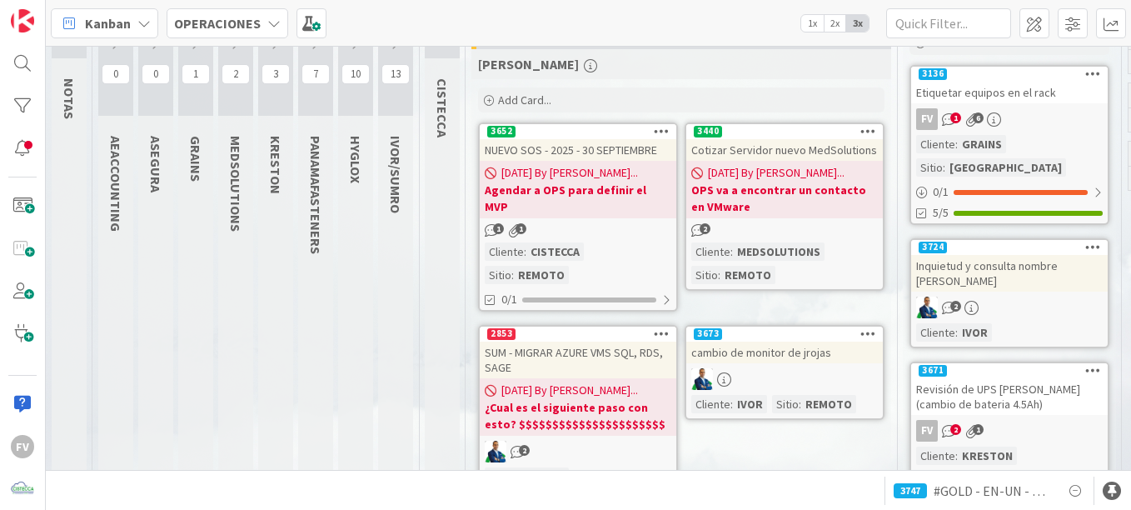
click at [622, 223] on div "1 1" at bounding box center [578, 230] width 196 height 14
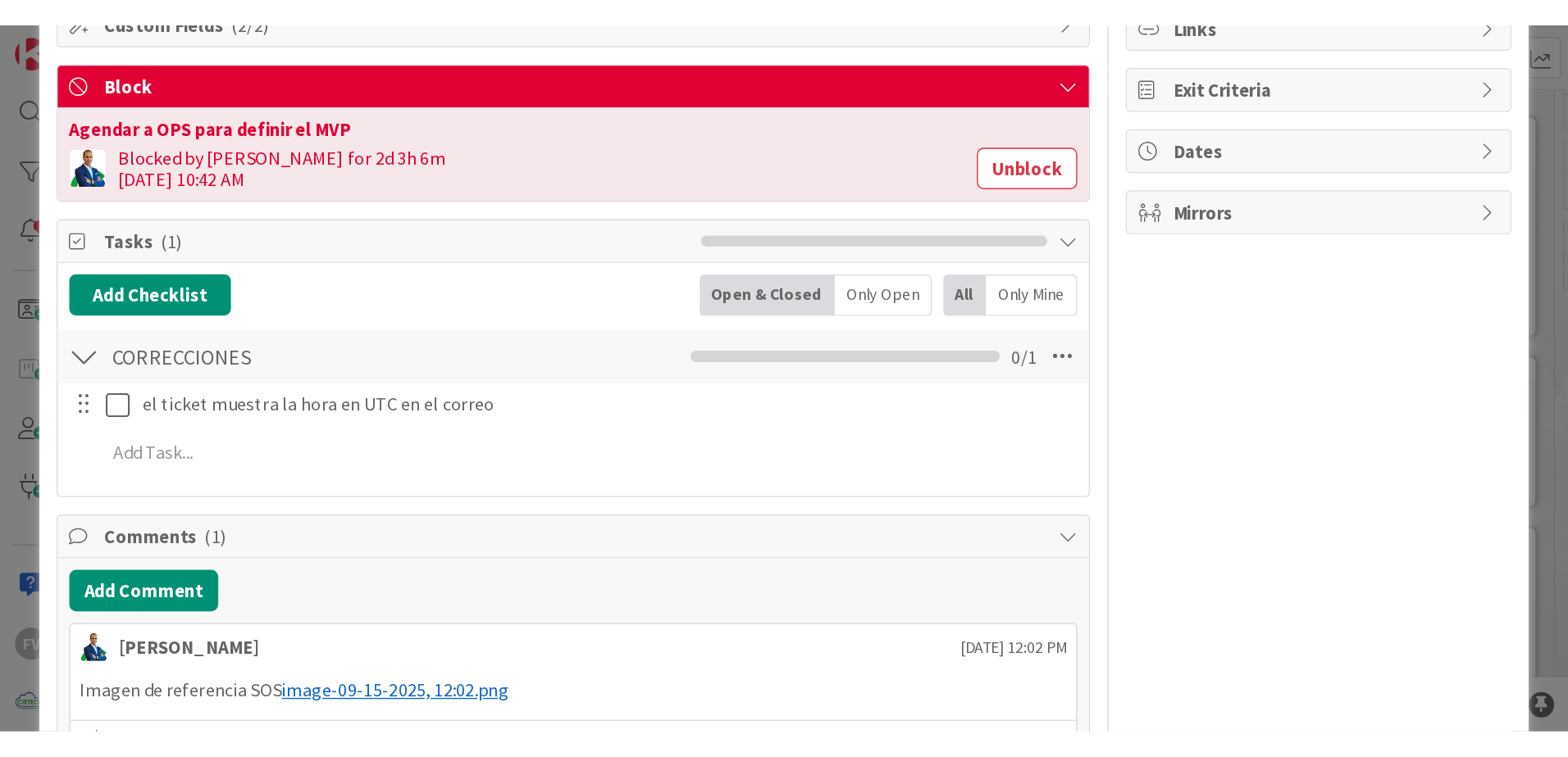
scroll to position [164, 0]
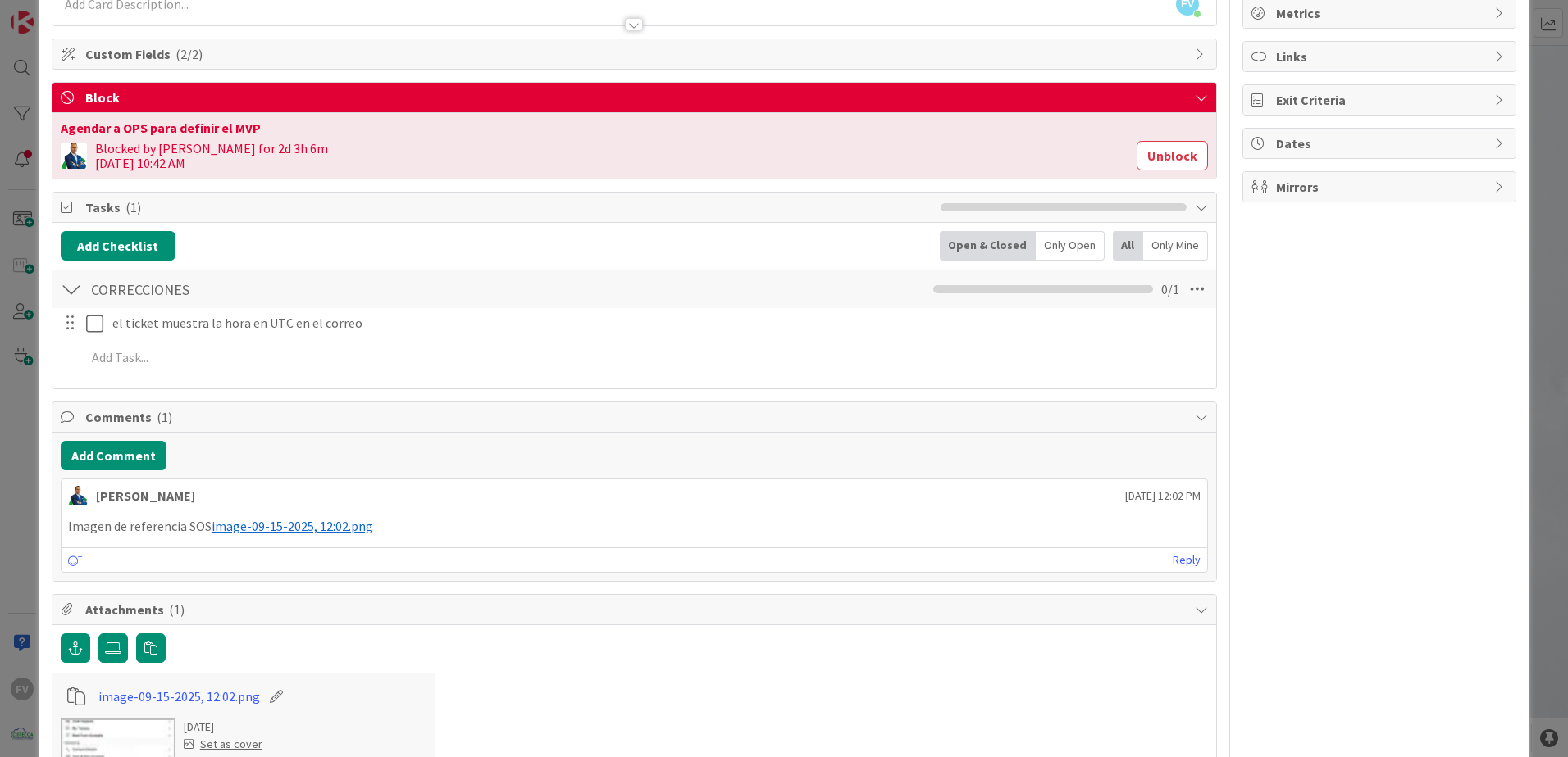
click at [1540, 260] on div "ID 3652 OPERACIONES [PERSON_NAME] Title 32 / 128 NUEVO SOS - 2025 - [DATE] Desc…" at bounding box center [784, 378] width 1568 height 757
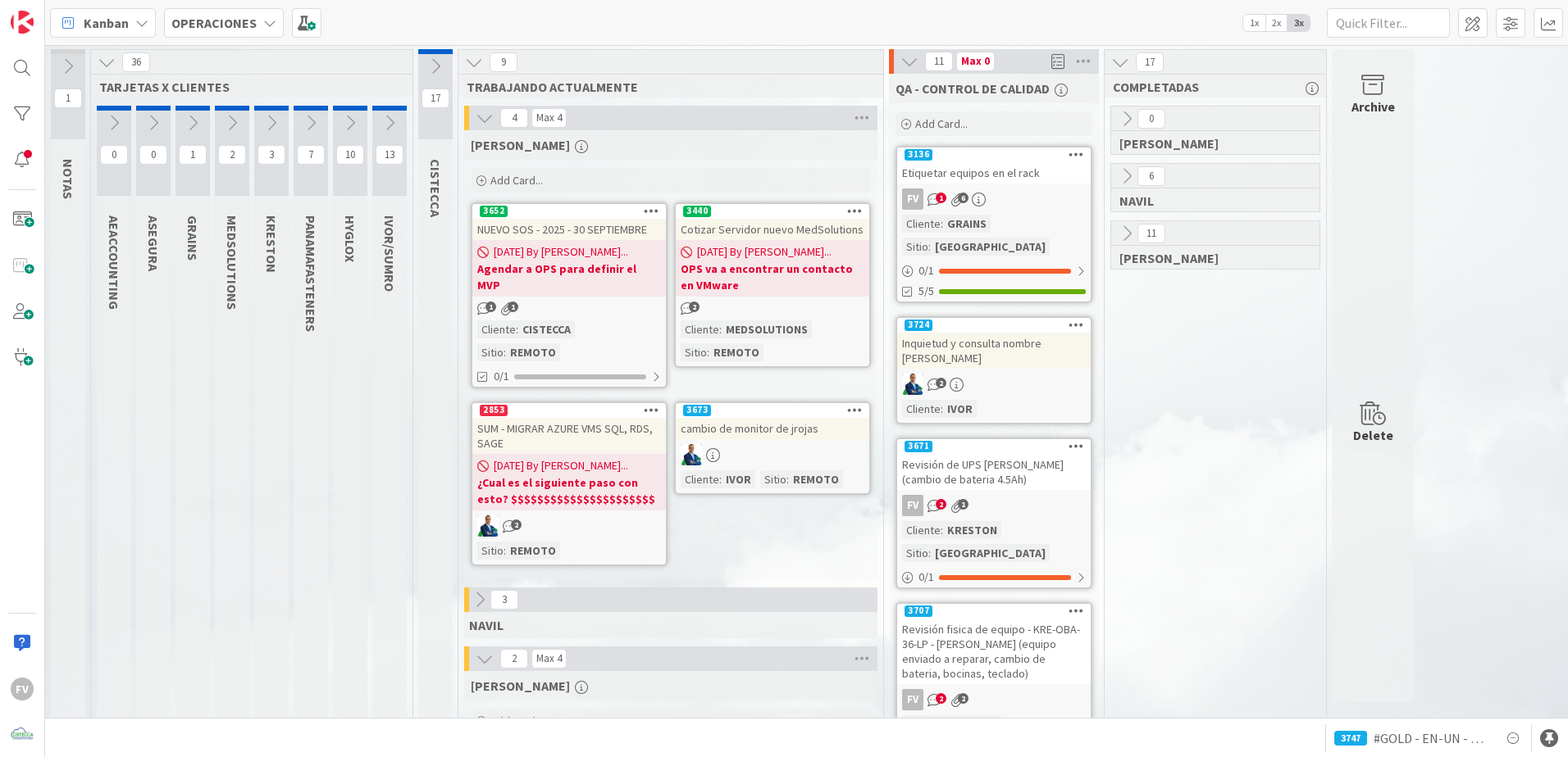
click at [906, 62] on icon at bounding box center [909, 61] width 18 height 18
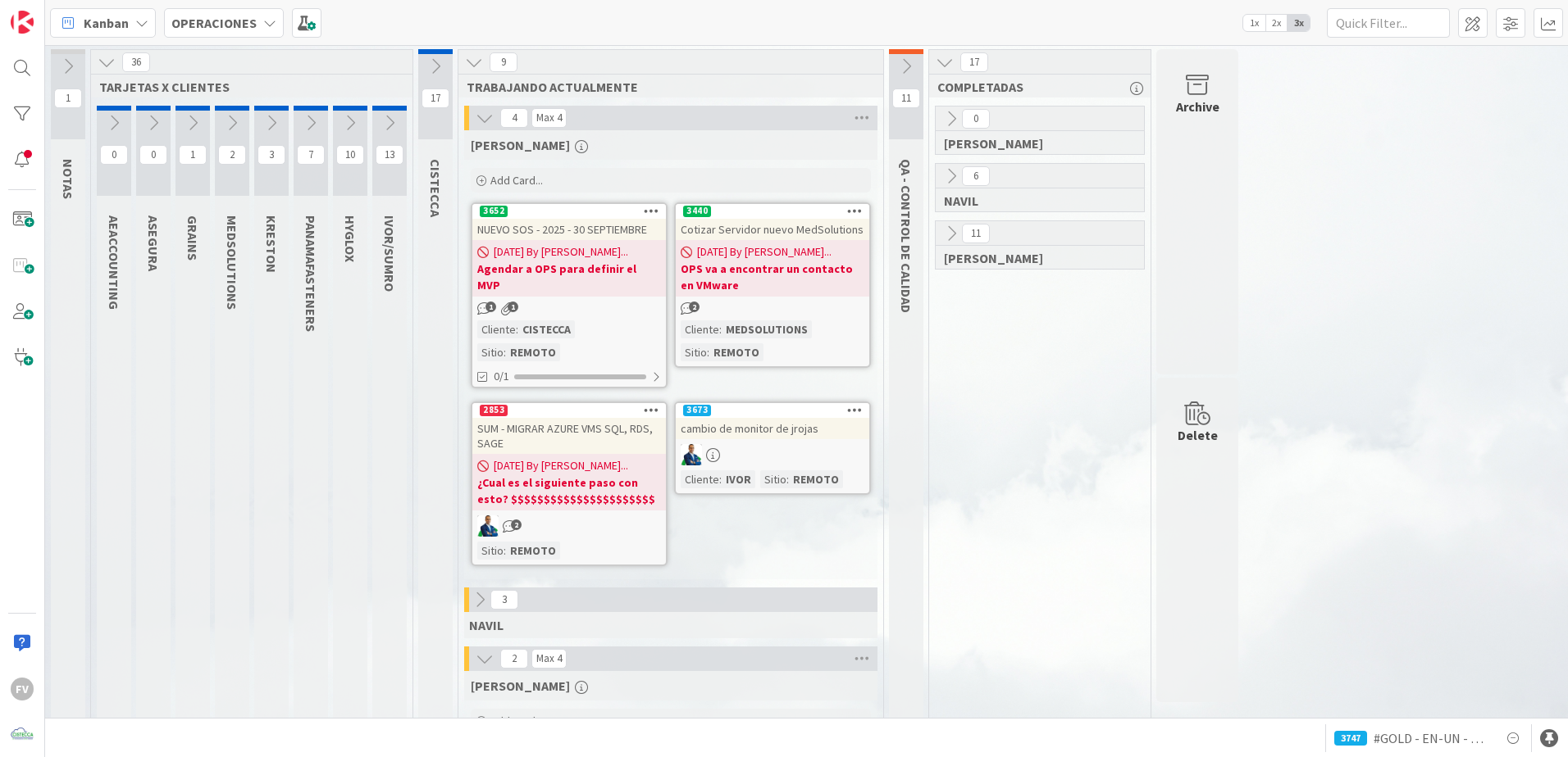
click at [476, 120] on icon at bounding box center [485, 118] width 18 height 18
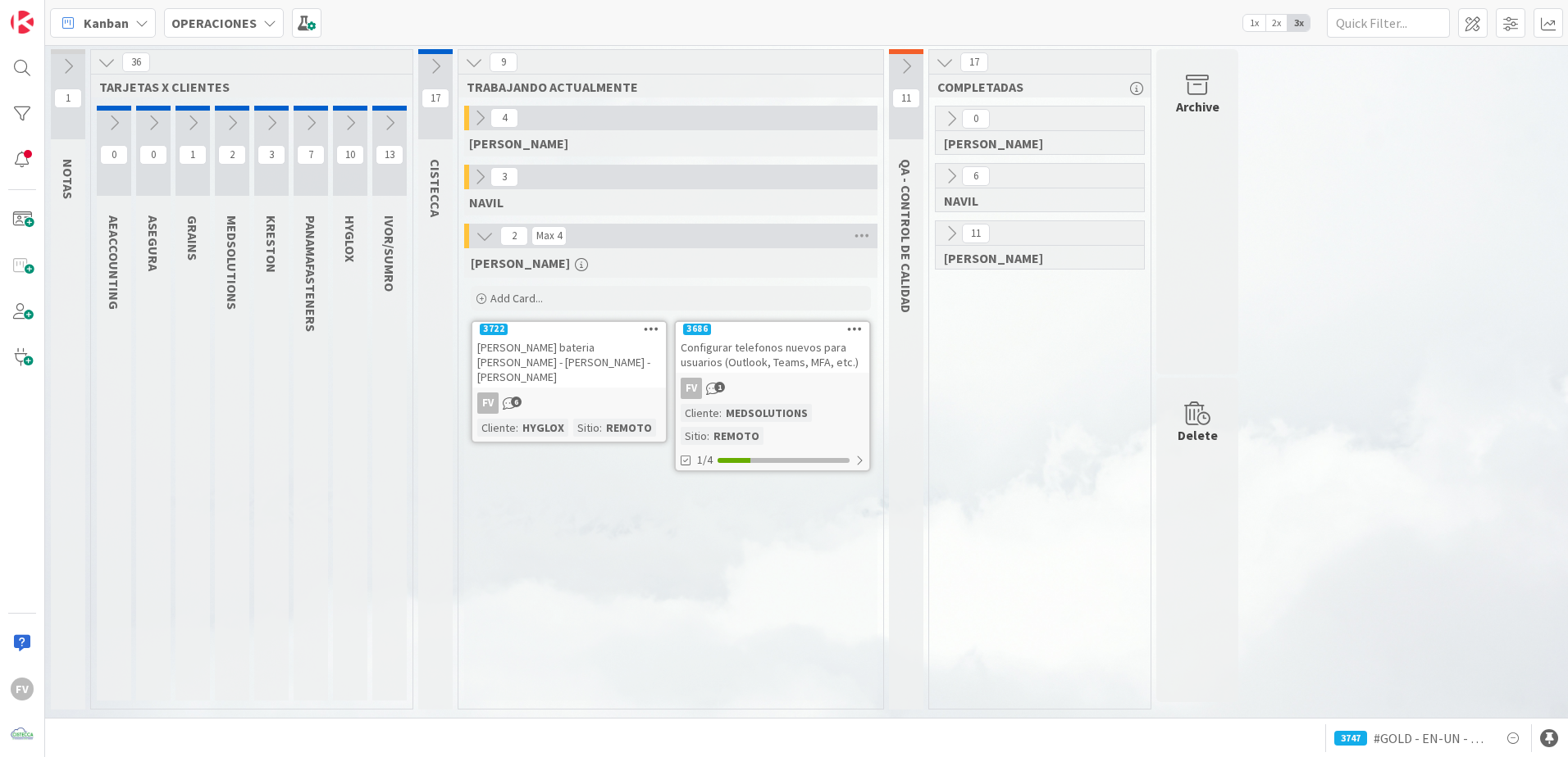
click at [228, 116] on icon at bounding box center [231, 123] width 18 height 18
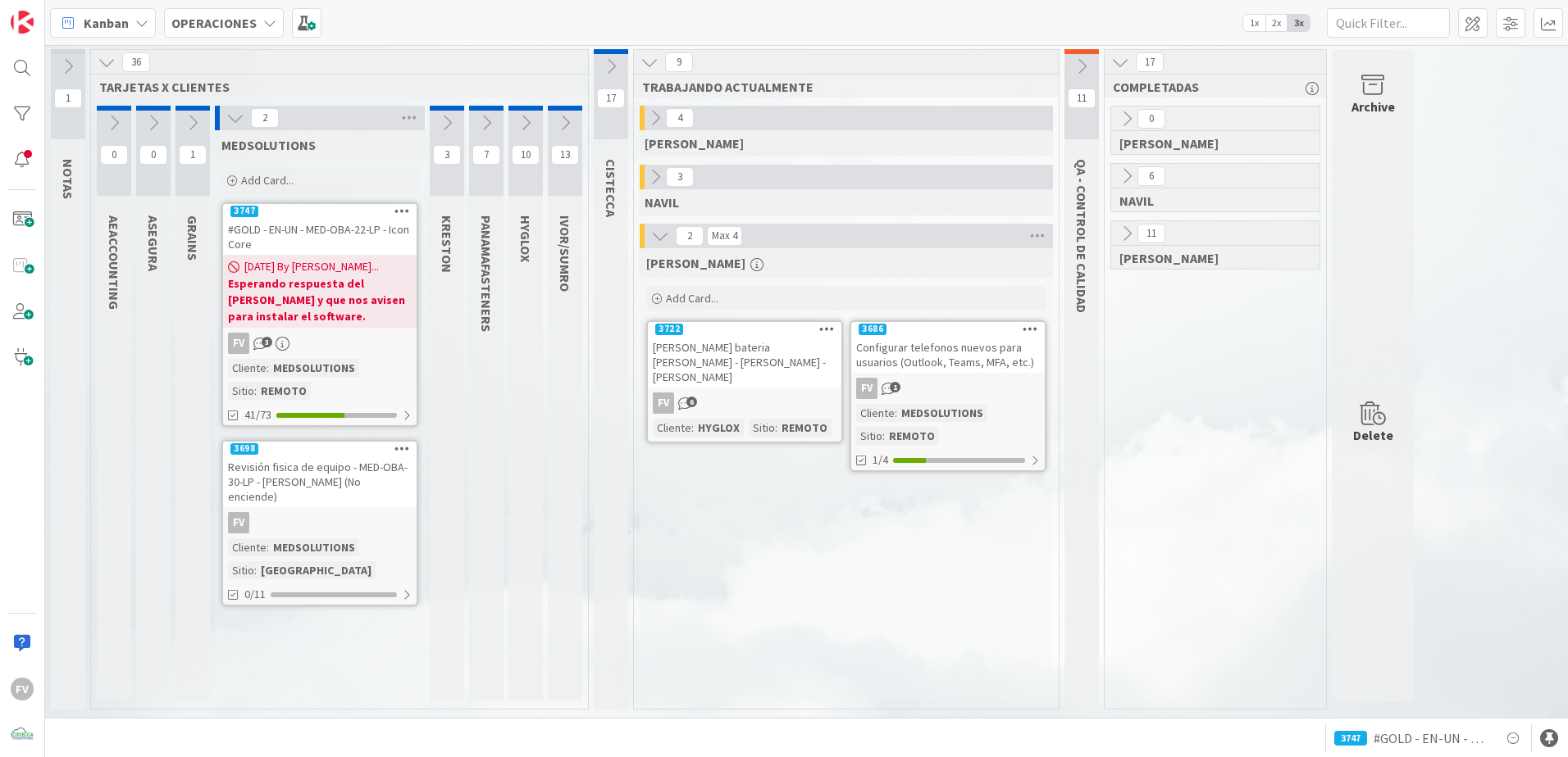
click at [324, 284] on b "Esperando respuesta del [PERSON_NAME] y que nos avisen para instalar el softwar…" at bounding box center [319, 300] width 184 height 49
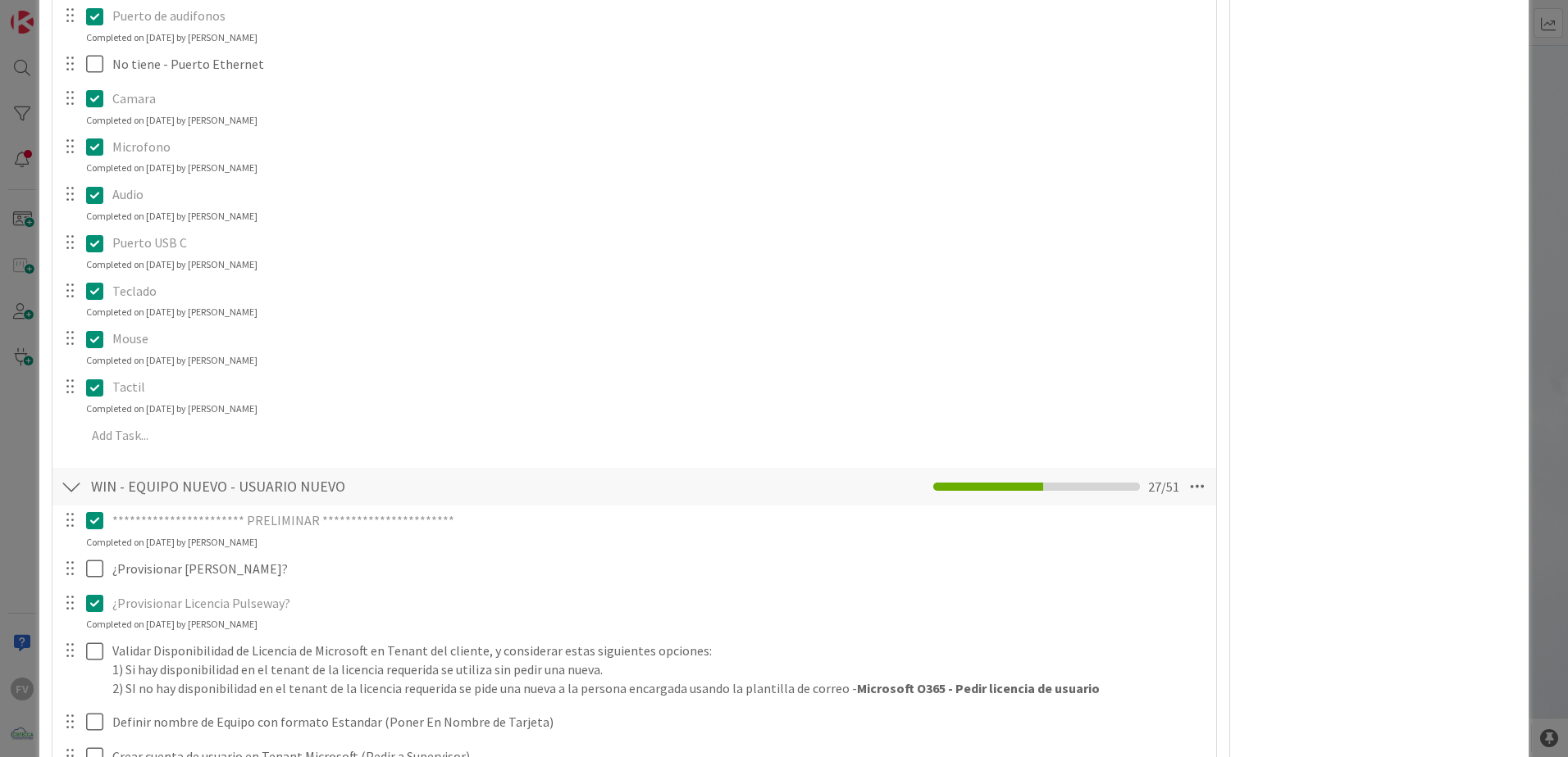
scroll to position [983, 0]
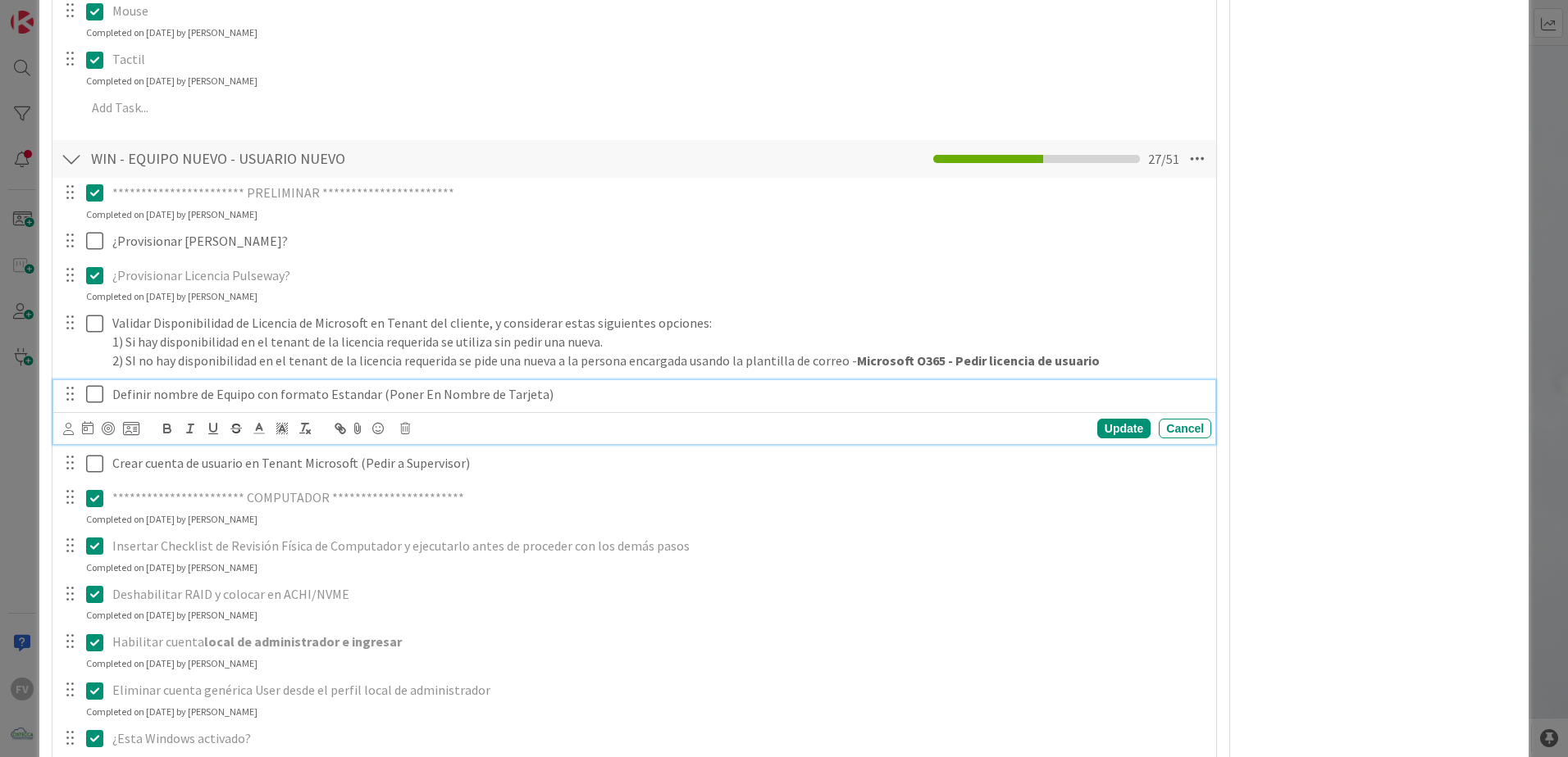
click at [86, 391] on icon at bounding box center [94, 394] width 17 height 20
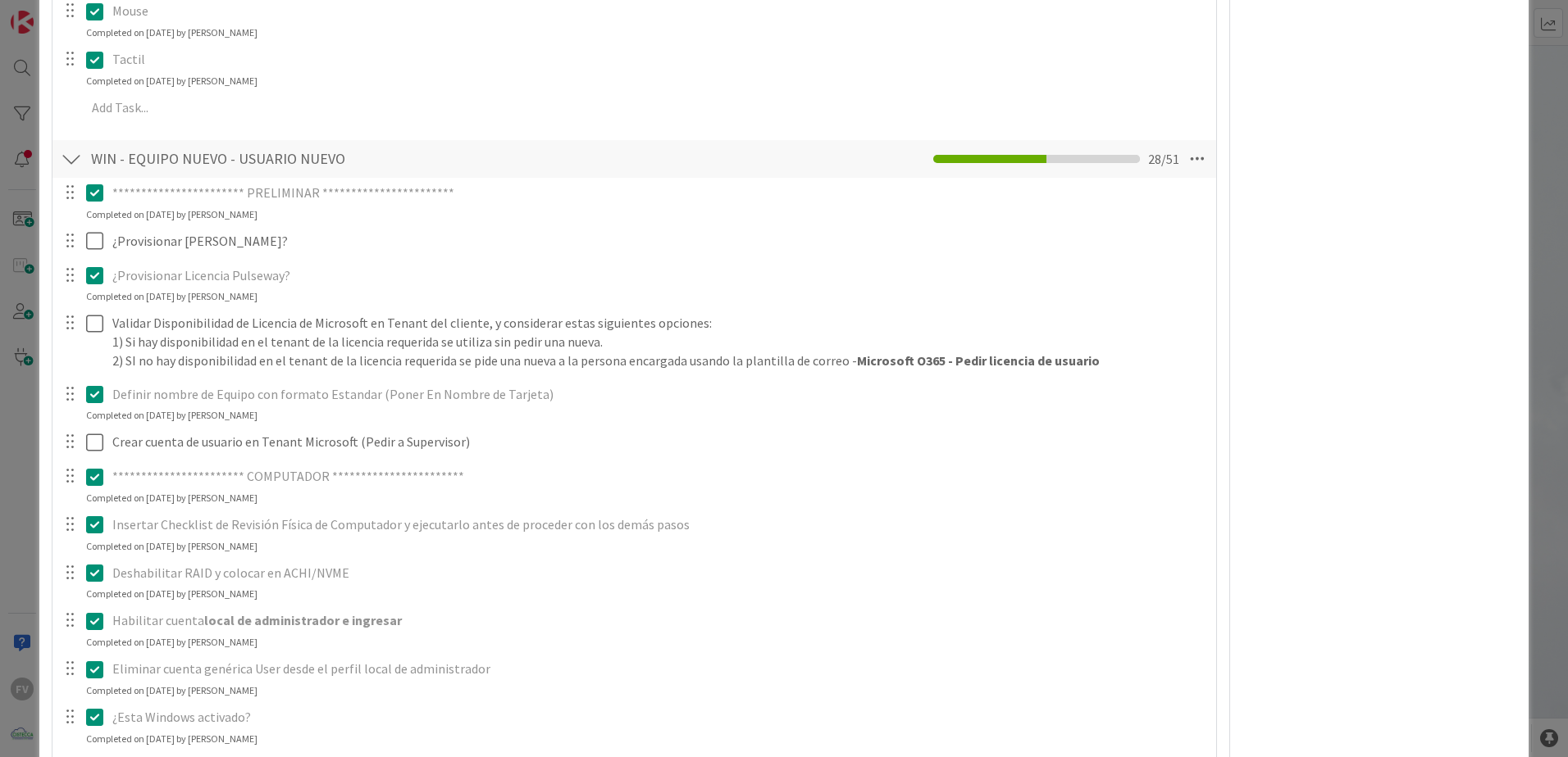
click at [26, 448] on div "ID 3747 OPERACIONES MEDSOLUTIONS Title 41 / 128 #GOLD - EN-UN - MED-OBA-22-LP -…" at bounding box center [784, 378] width 1568 height 757
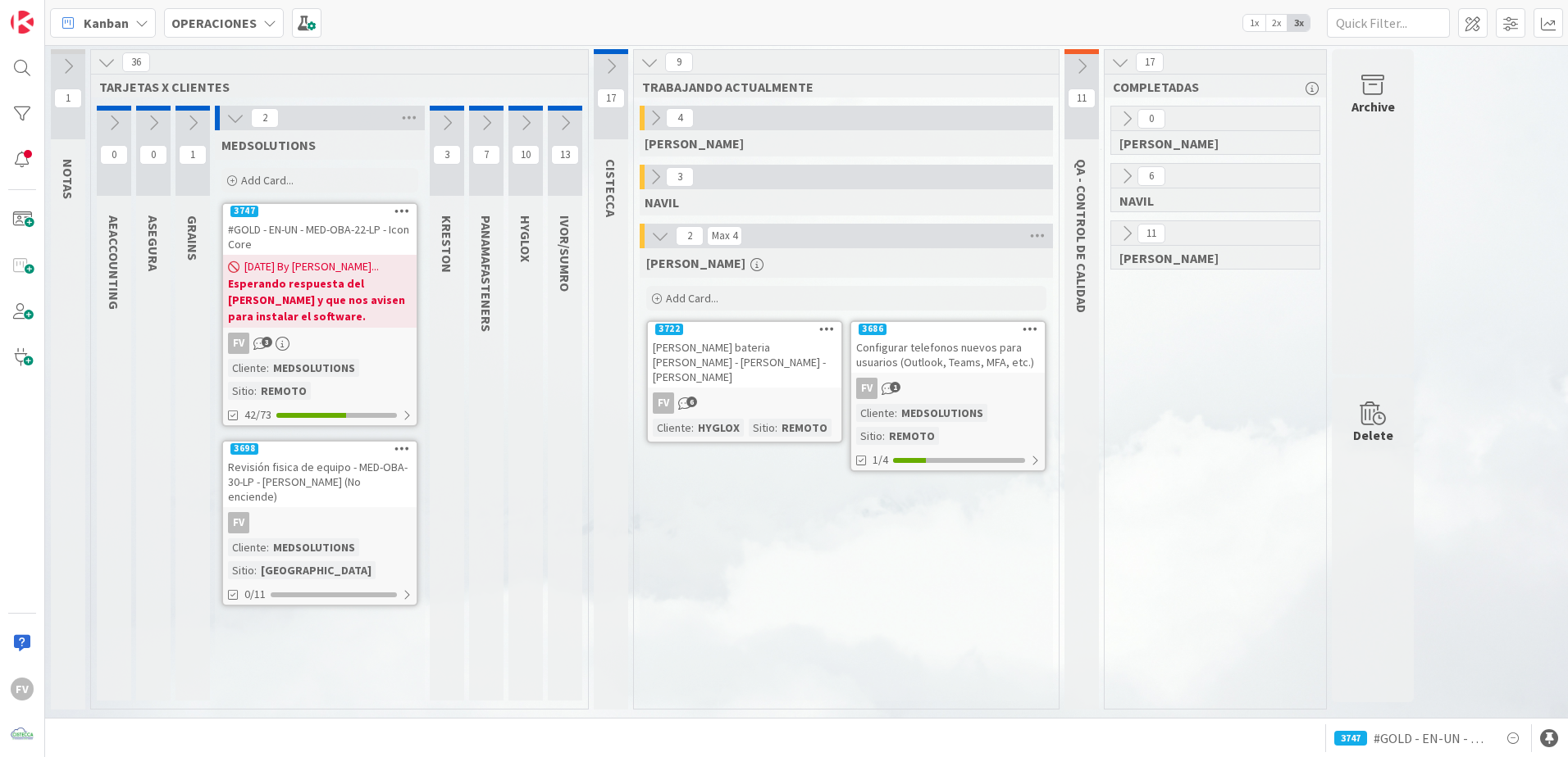
click at [1131, 227] on icon at bounding box center [1127, 233] width 18 height 18
click at [1129, 286] on icon at bounding box center [1133, 289] width 18 height 18
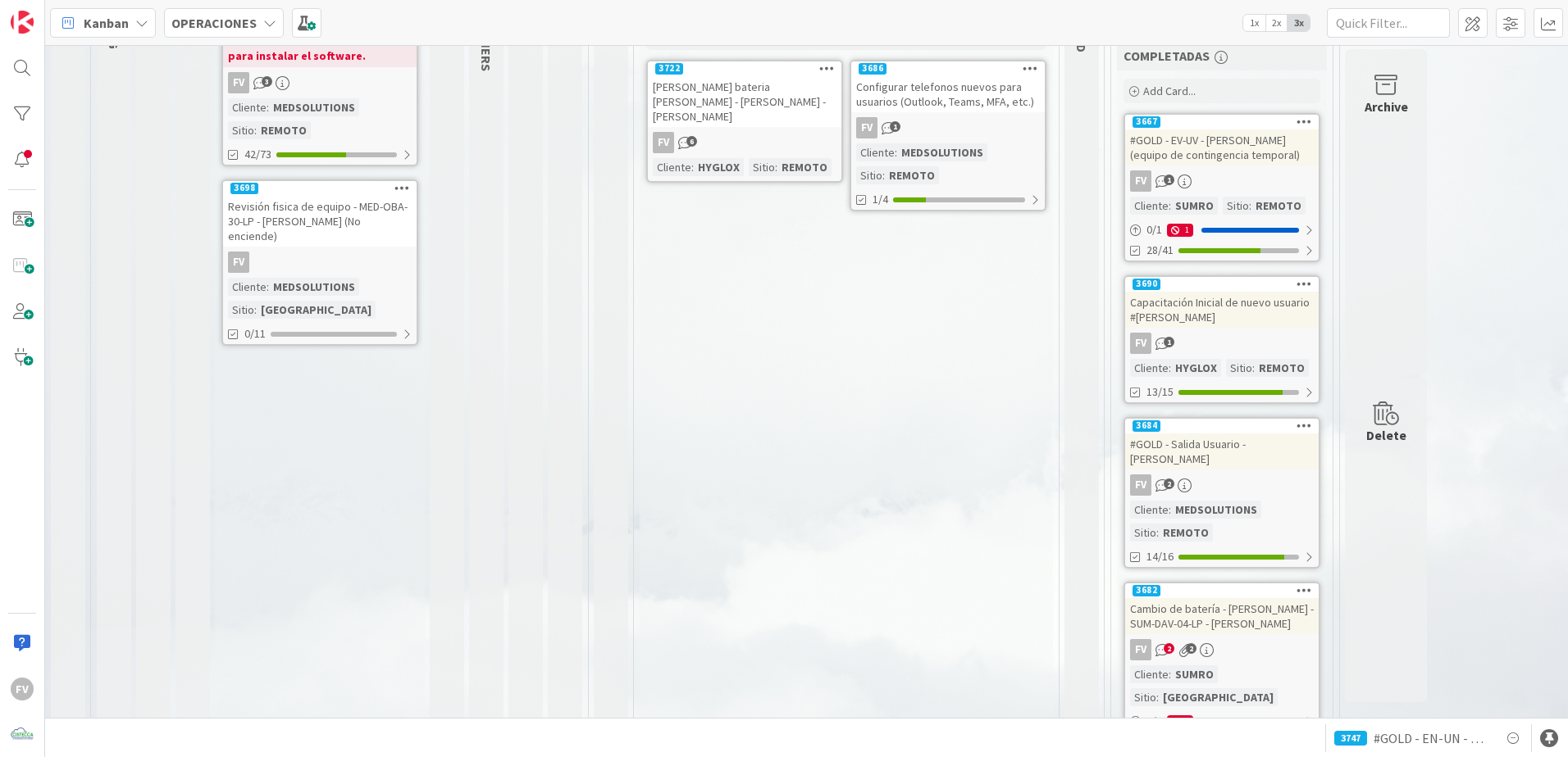
scroll to position [328, 0]
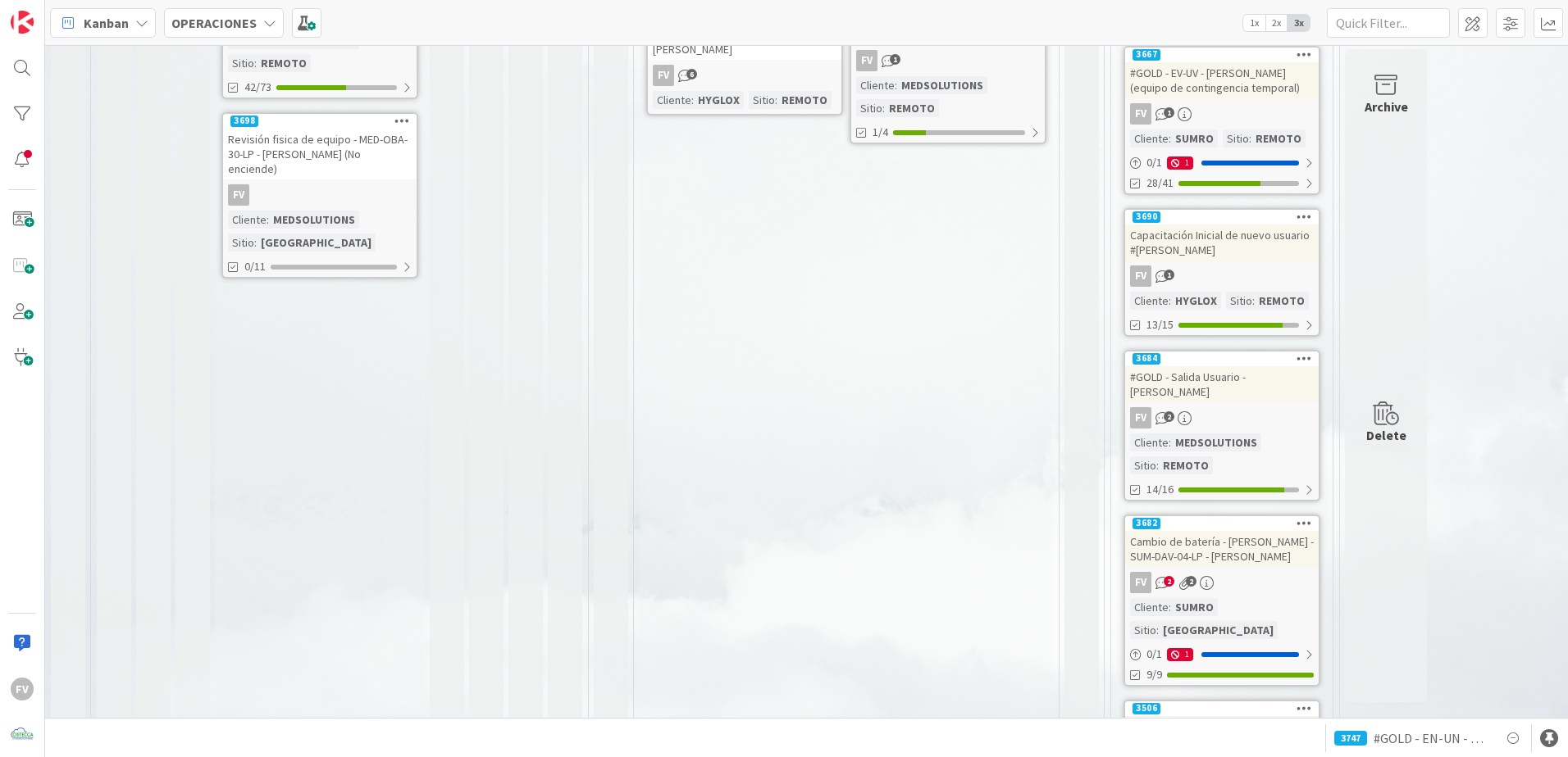
click at [1217, 366] on div "3684" at bounding box center [1221, 358] width 193 height 15
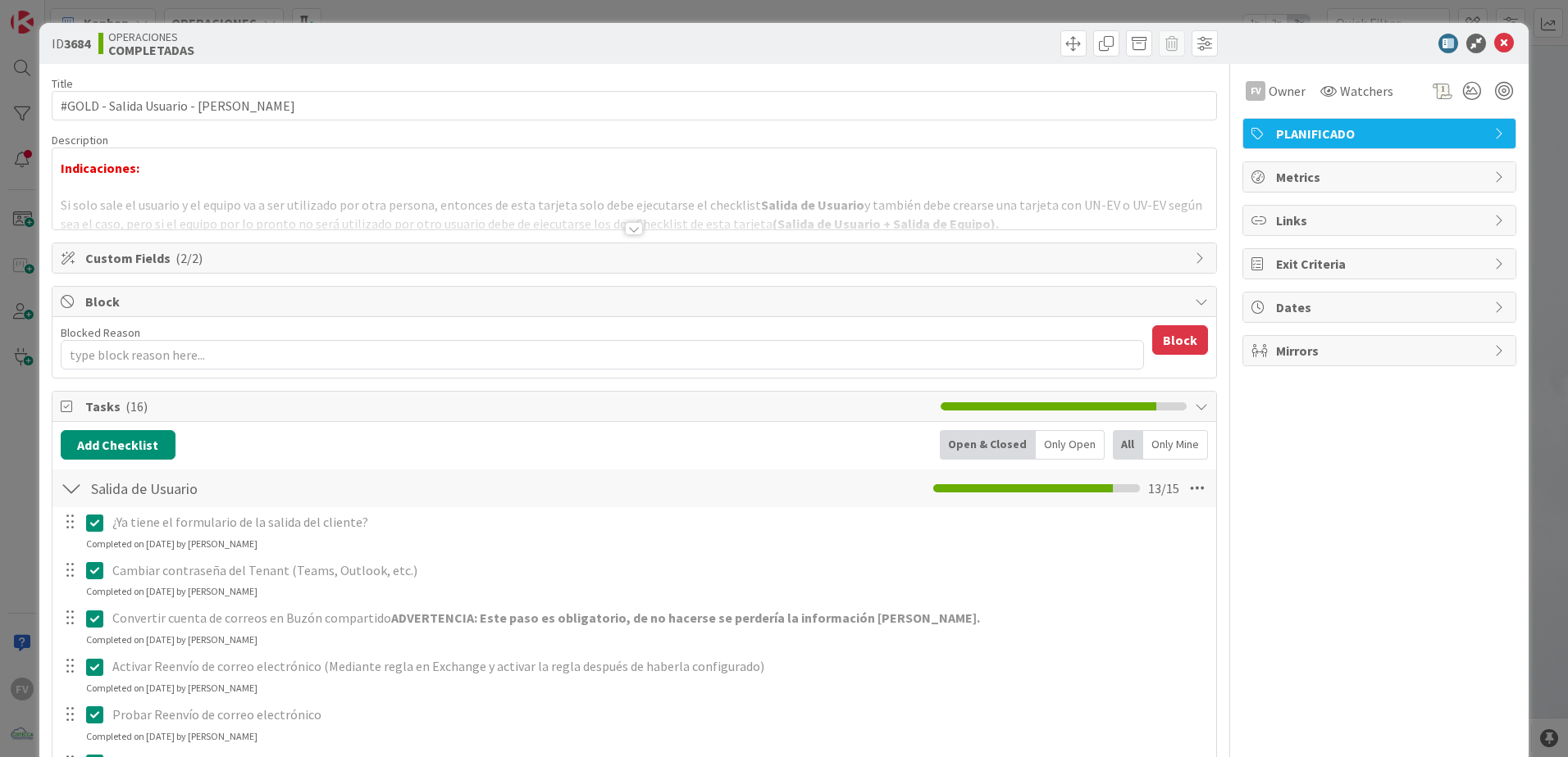
type textarea "x"
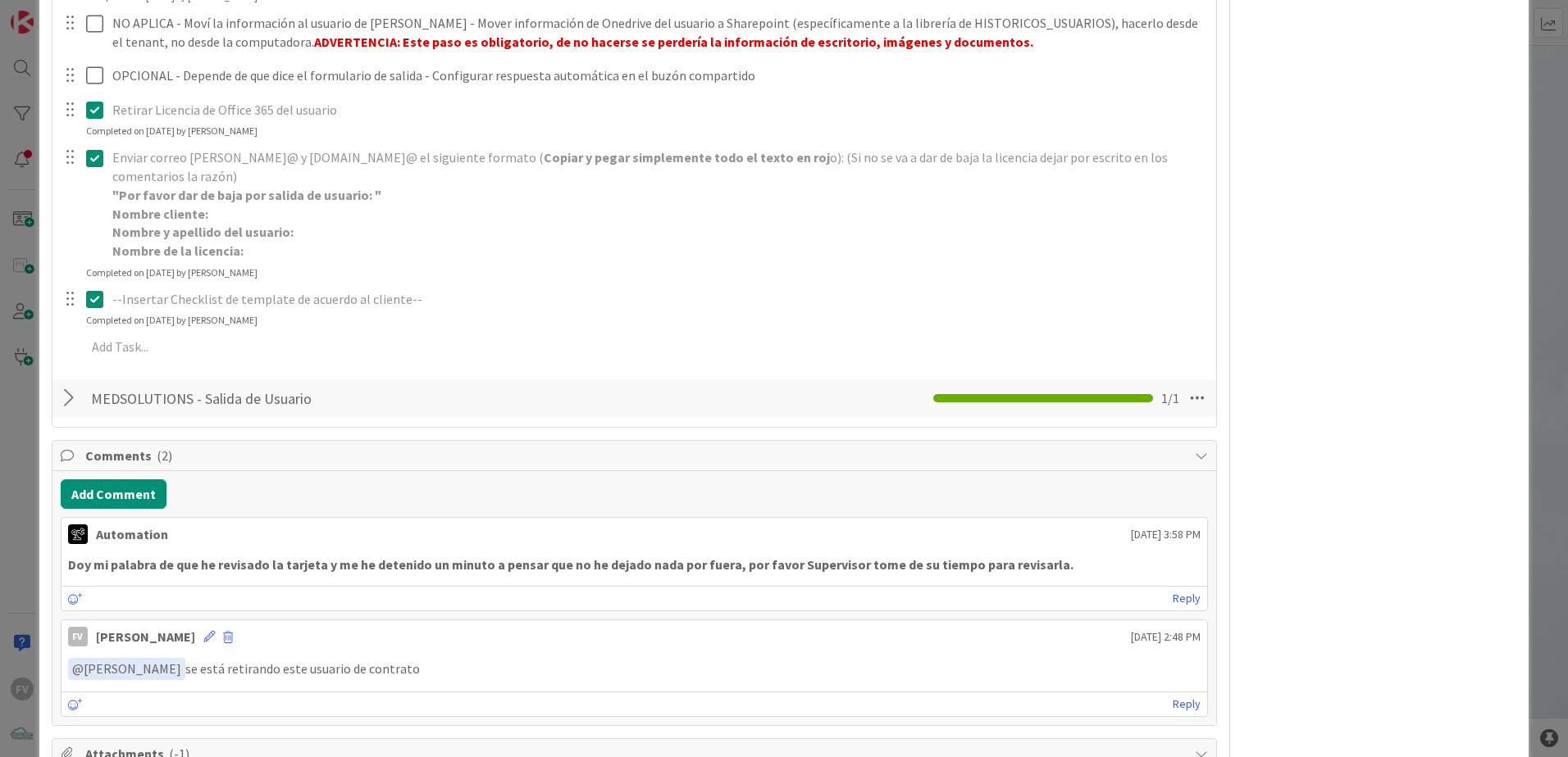
scroll to position [983, 0]
click at [31, 355] on div "ID 3684 OPERACIONES COMPLETADAS Title 37 / 128 #GOLD - Salida Usuario - [PERSON…" at bounding box center [784, 378] width 1568 height 757
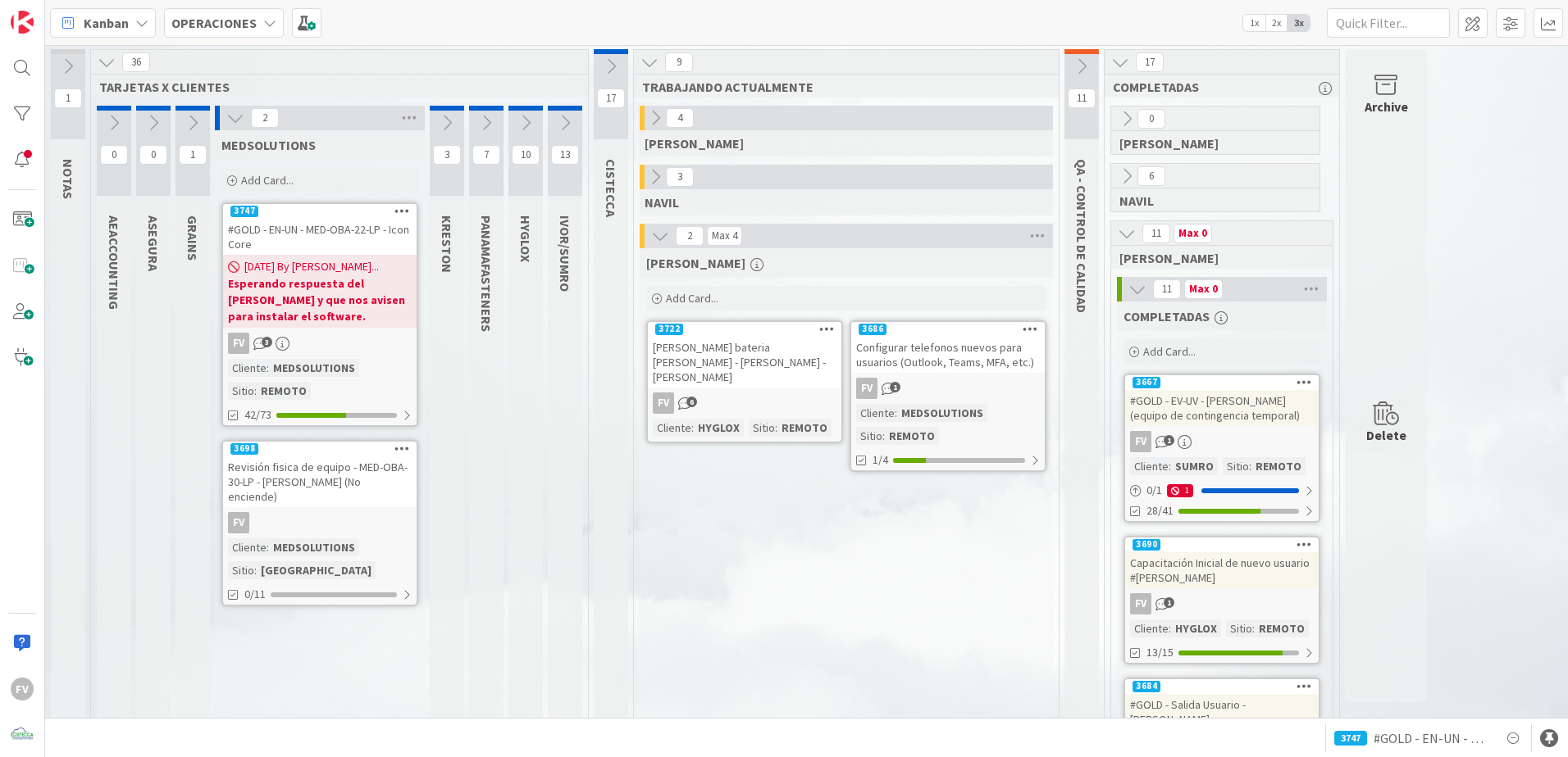
click at [229, 115] on icon at bounding box center [235, 118] width 18 height 18
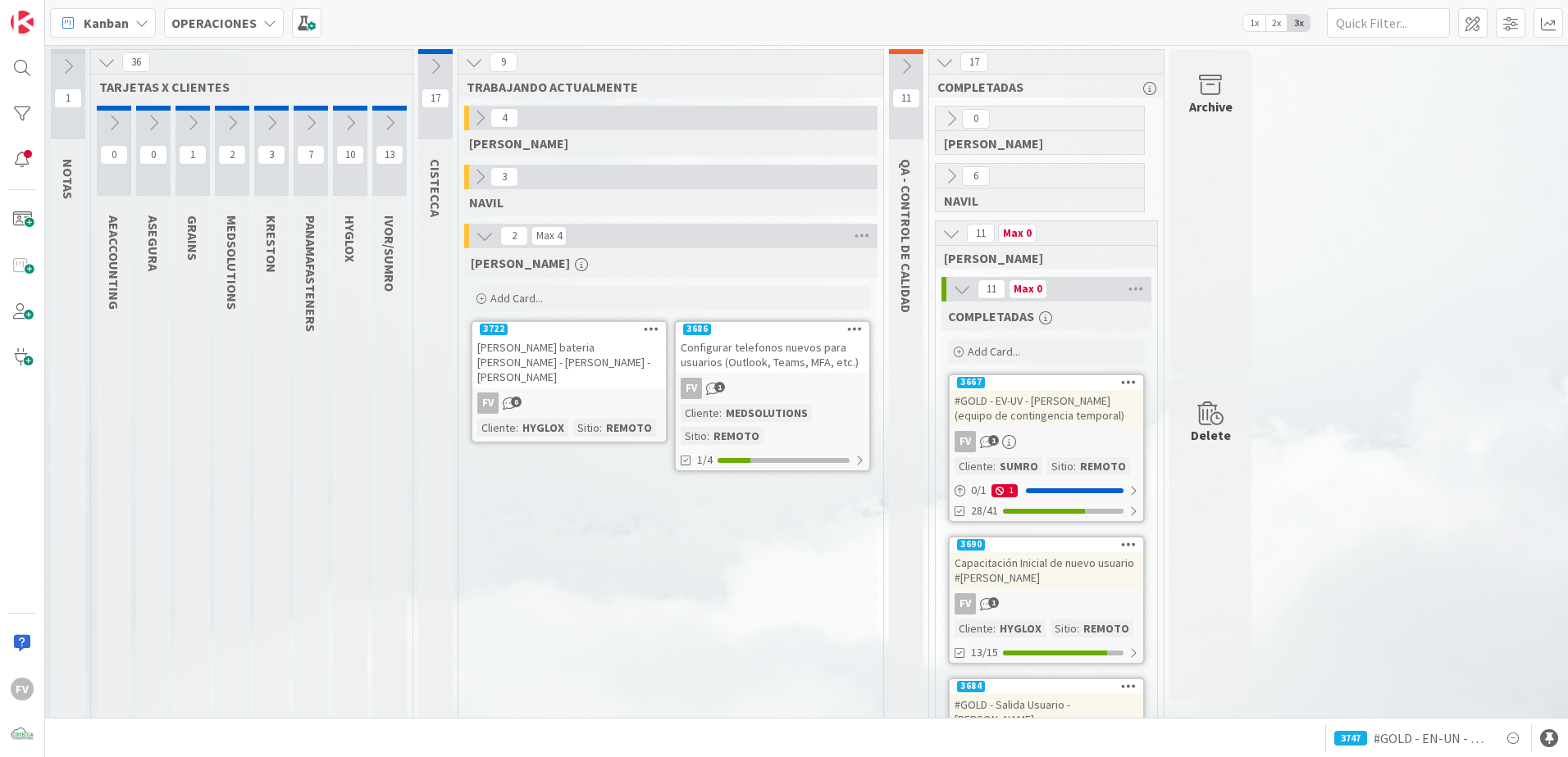
click at [225, 119] on icon at bounding box center [231, 123] width 18 height 18
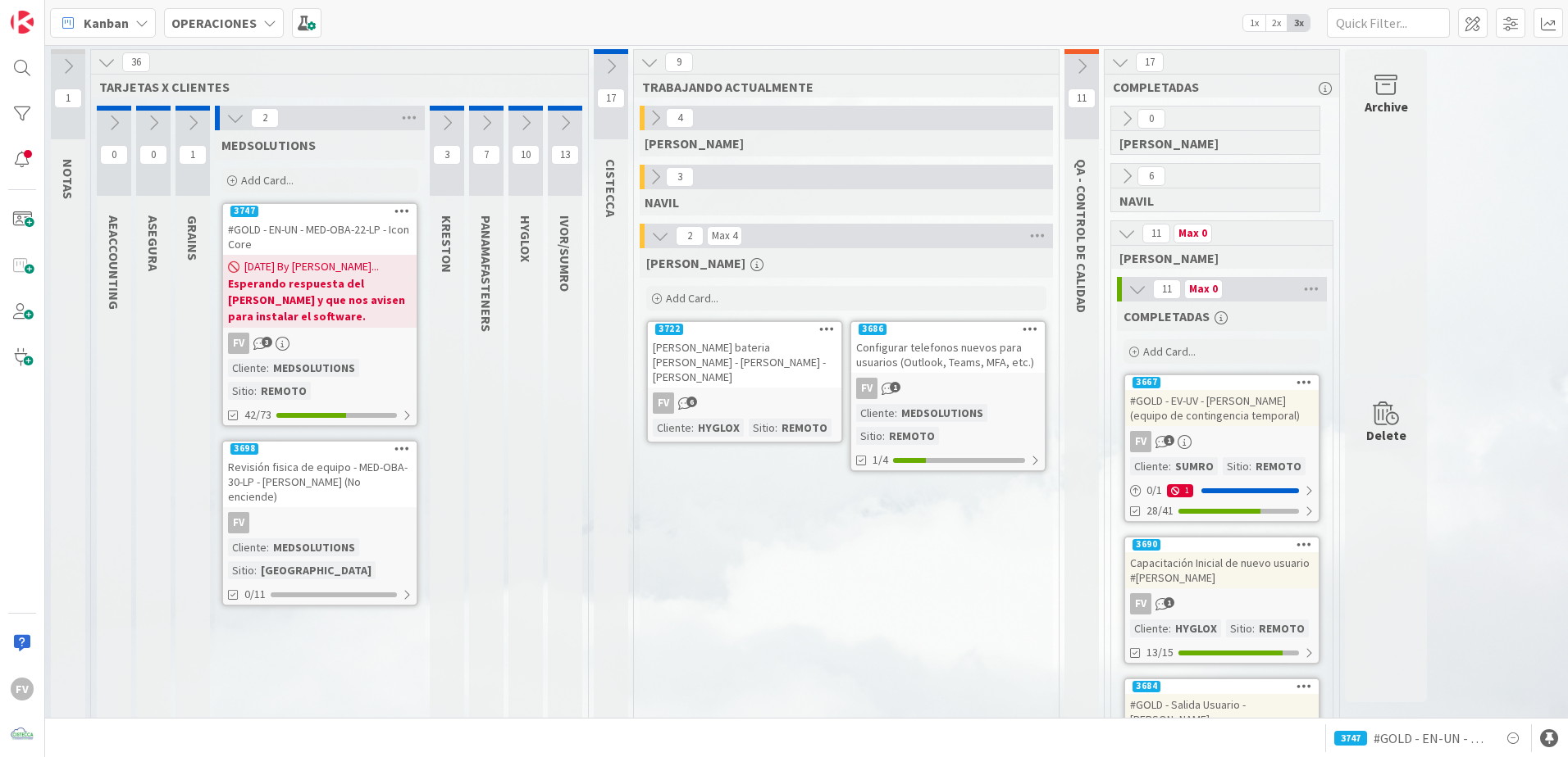
click at [336, 326] on div "[DATE] By [PERSON_NAME]... Esperando respuesta del [PERSON_NAME] y que nos avis…" at bounding box center [319, 291] width 193 height 73
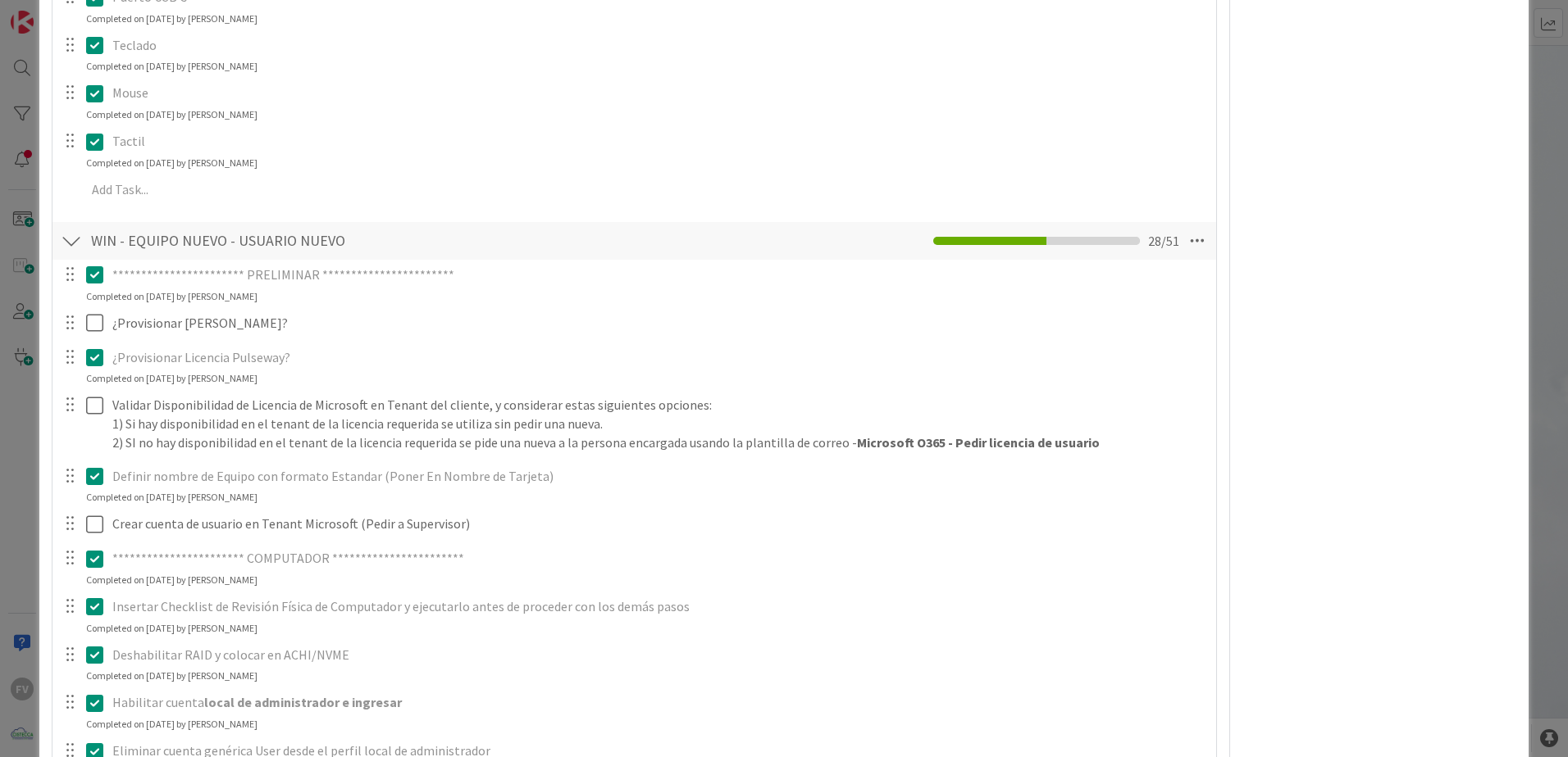
scroll to position [820, 0]
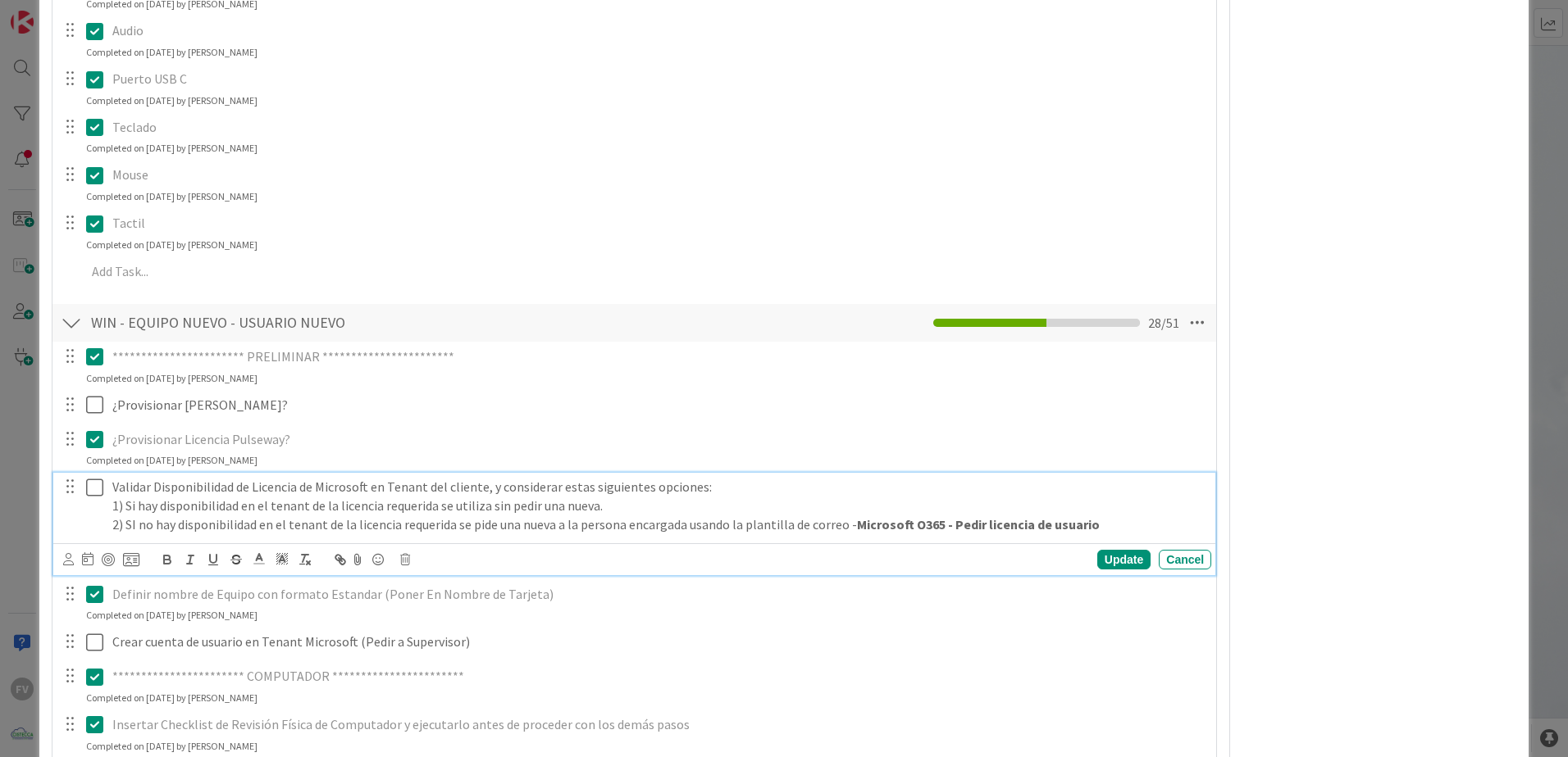
click at [92, 486] on icon at bounding box center [94, 487] width 17 height 20
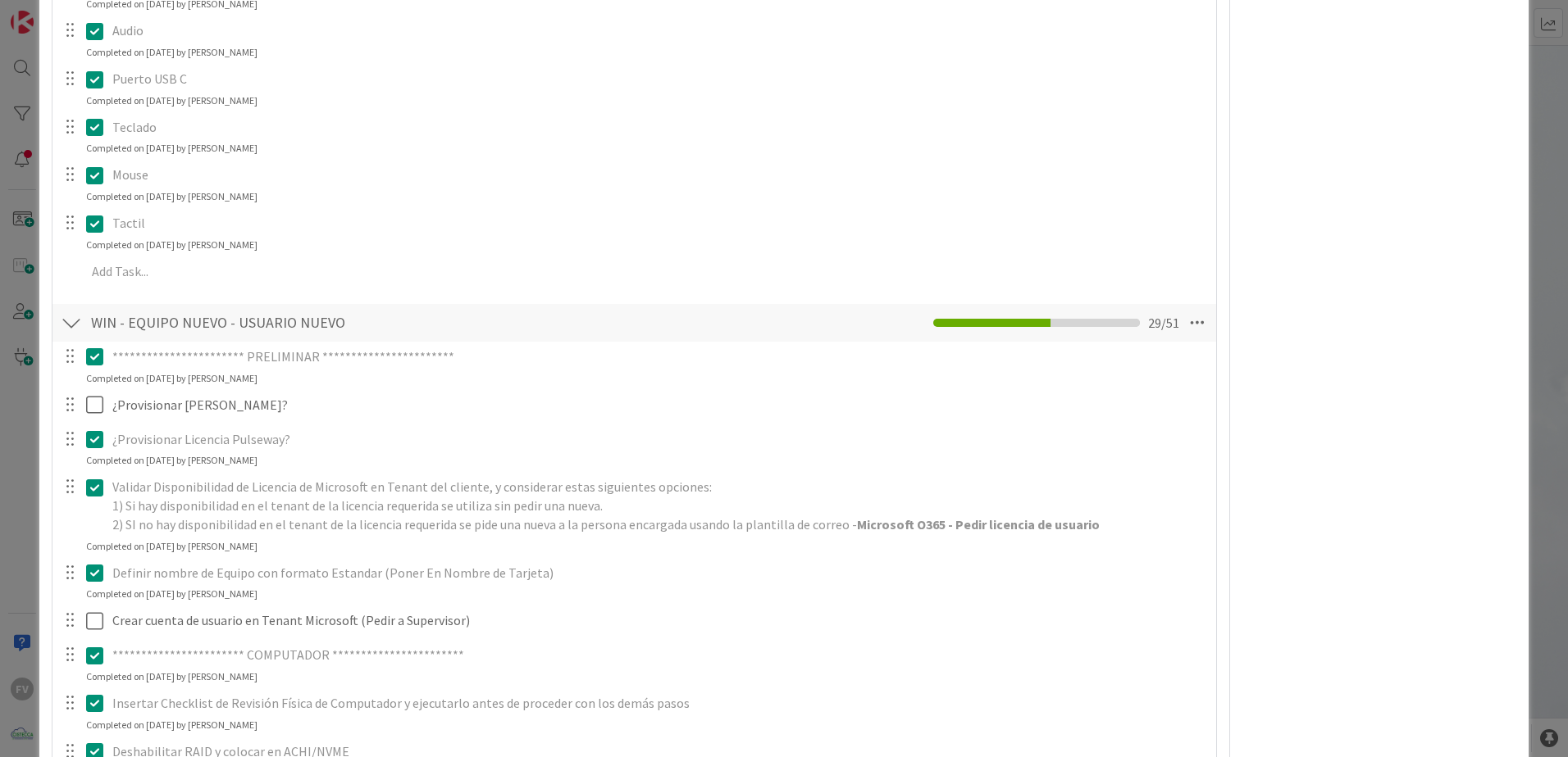
scroll to position [983, 0]
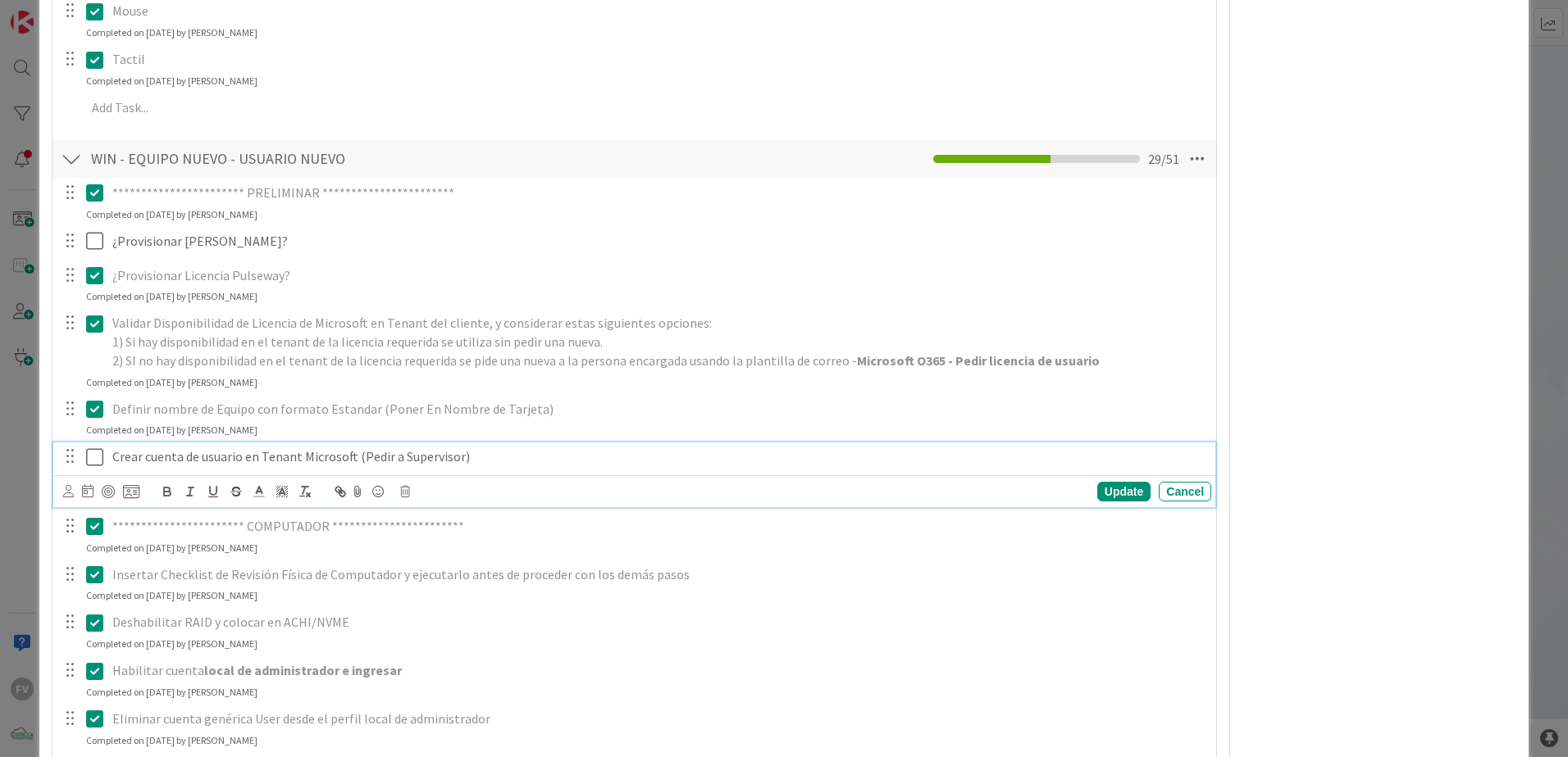
click at [102, 453] on icon at bounding box center [94, 458] width 17 height 20
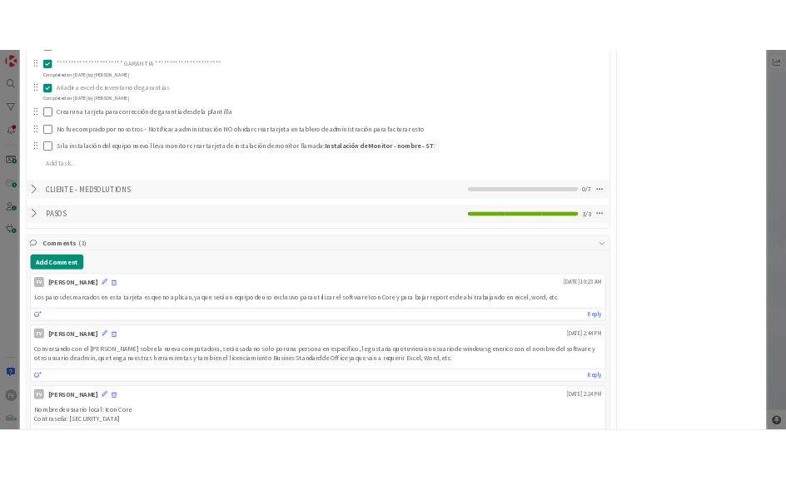
scroll to position [3075, 0]
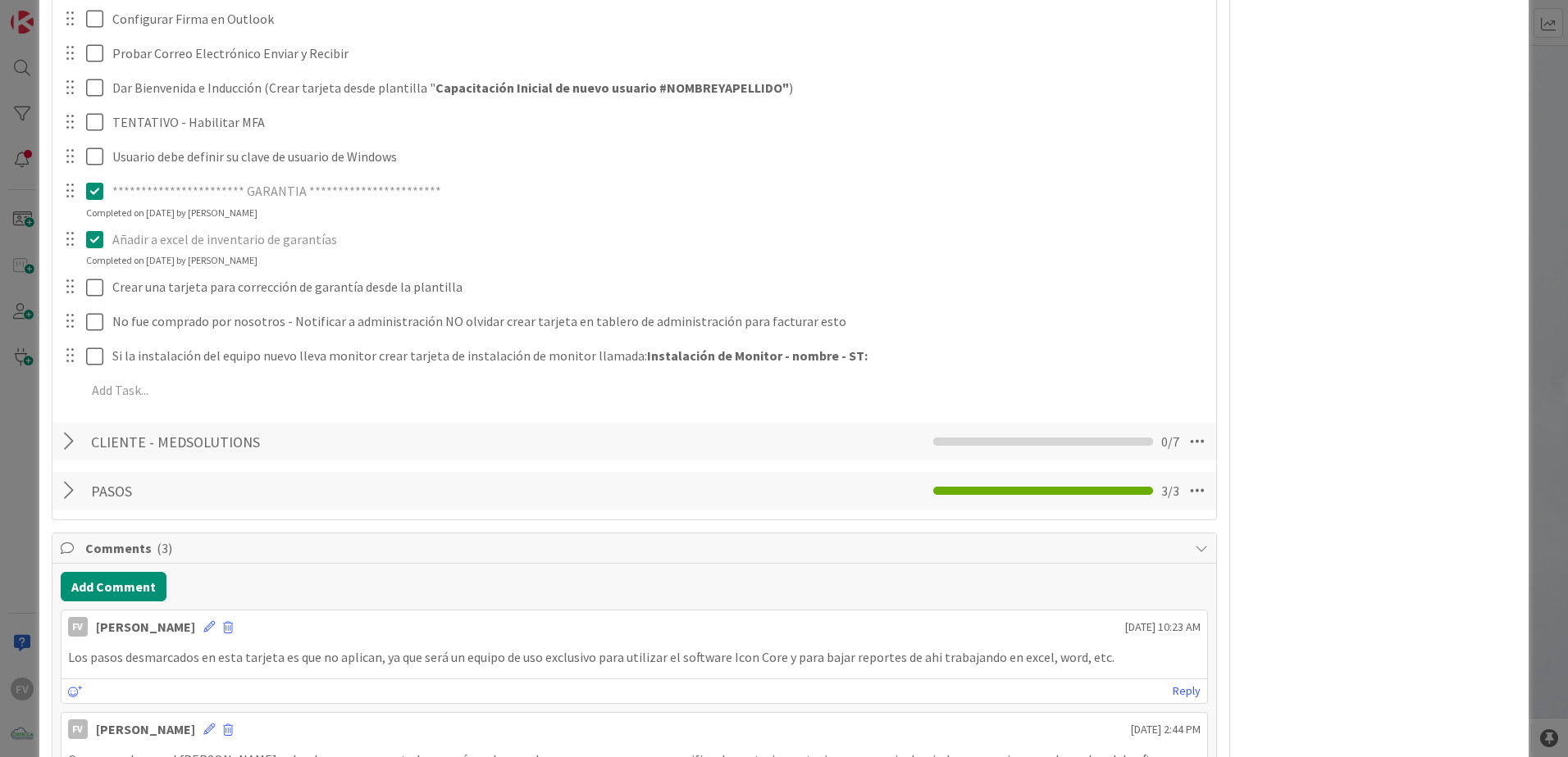
click at [84, 287] on div at bounding box center [83, 286] width 46 height 29
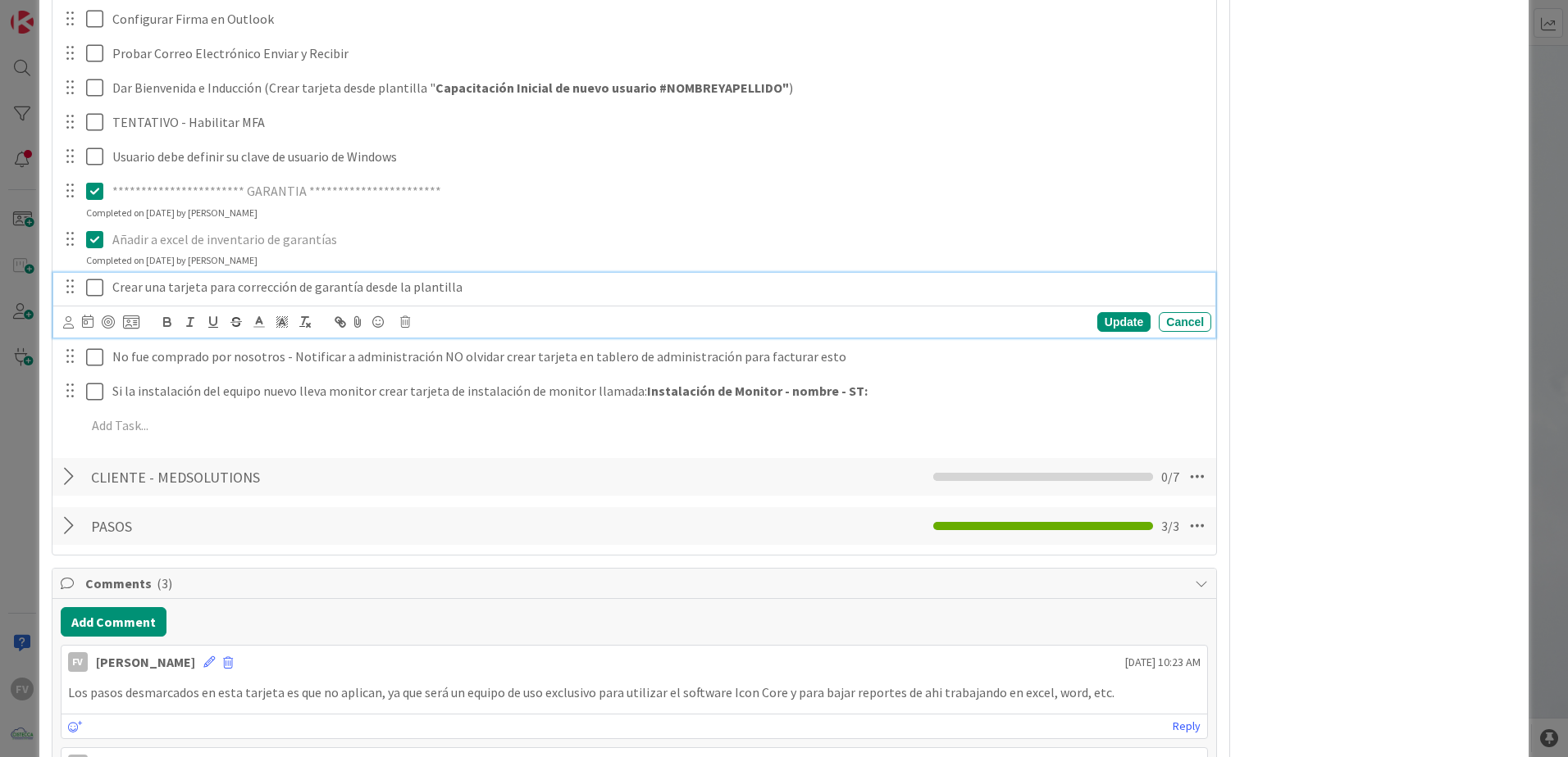
click at [94, 287] on icon at bounding box center [94, 287] width 17 height 20
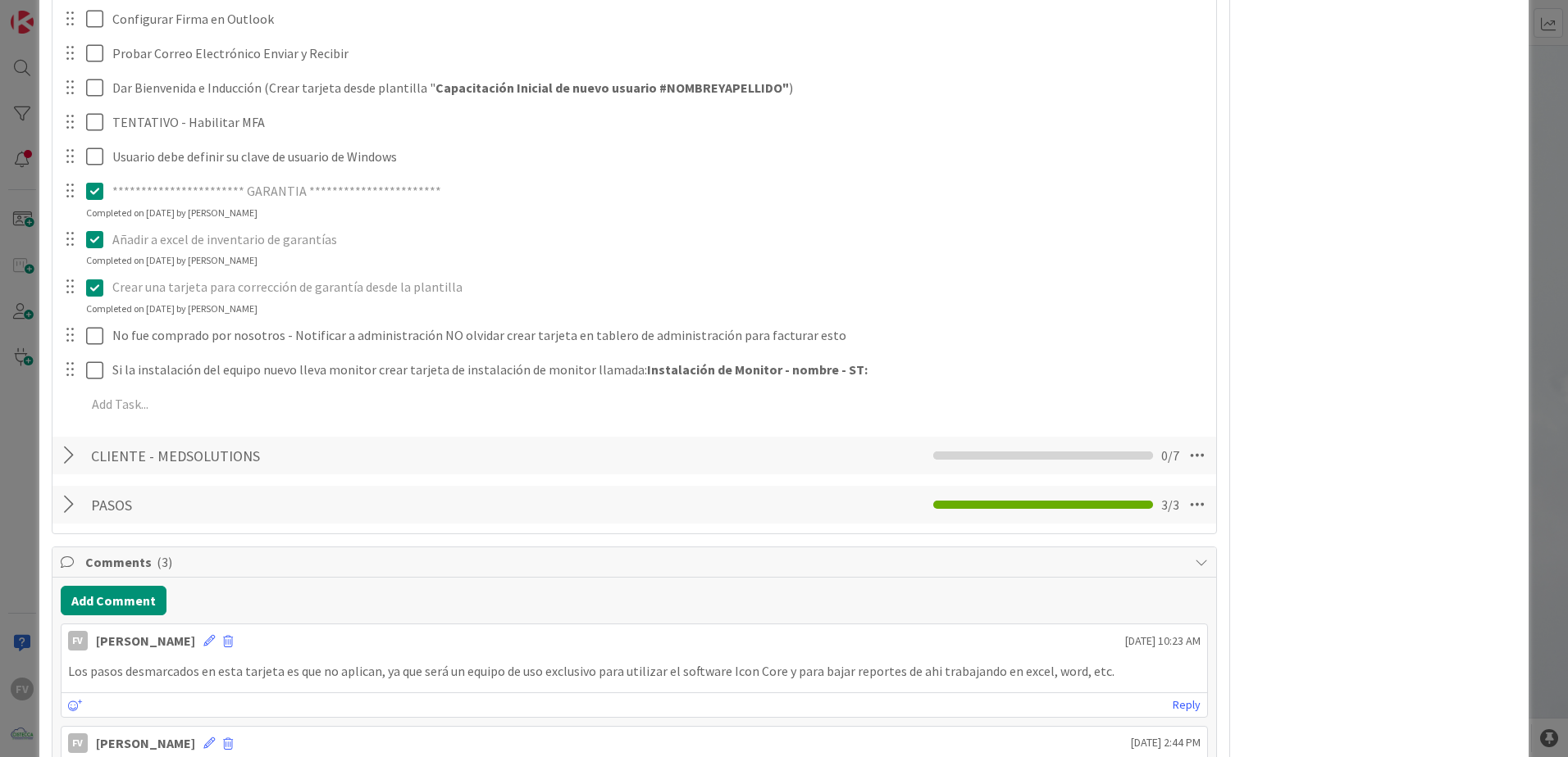
click at [22, 275] on div "ID 3747 OPERACIONES MEDSOLUTIONS Title 41 / 128 #GOLD - EN-UN - MED-OBA-22-LP -…" at bounding box center [784, 378] width 1568 height 757
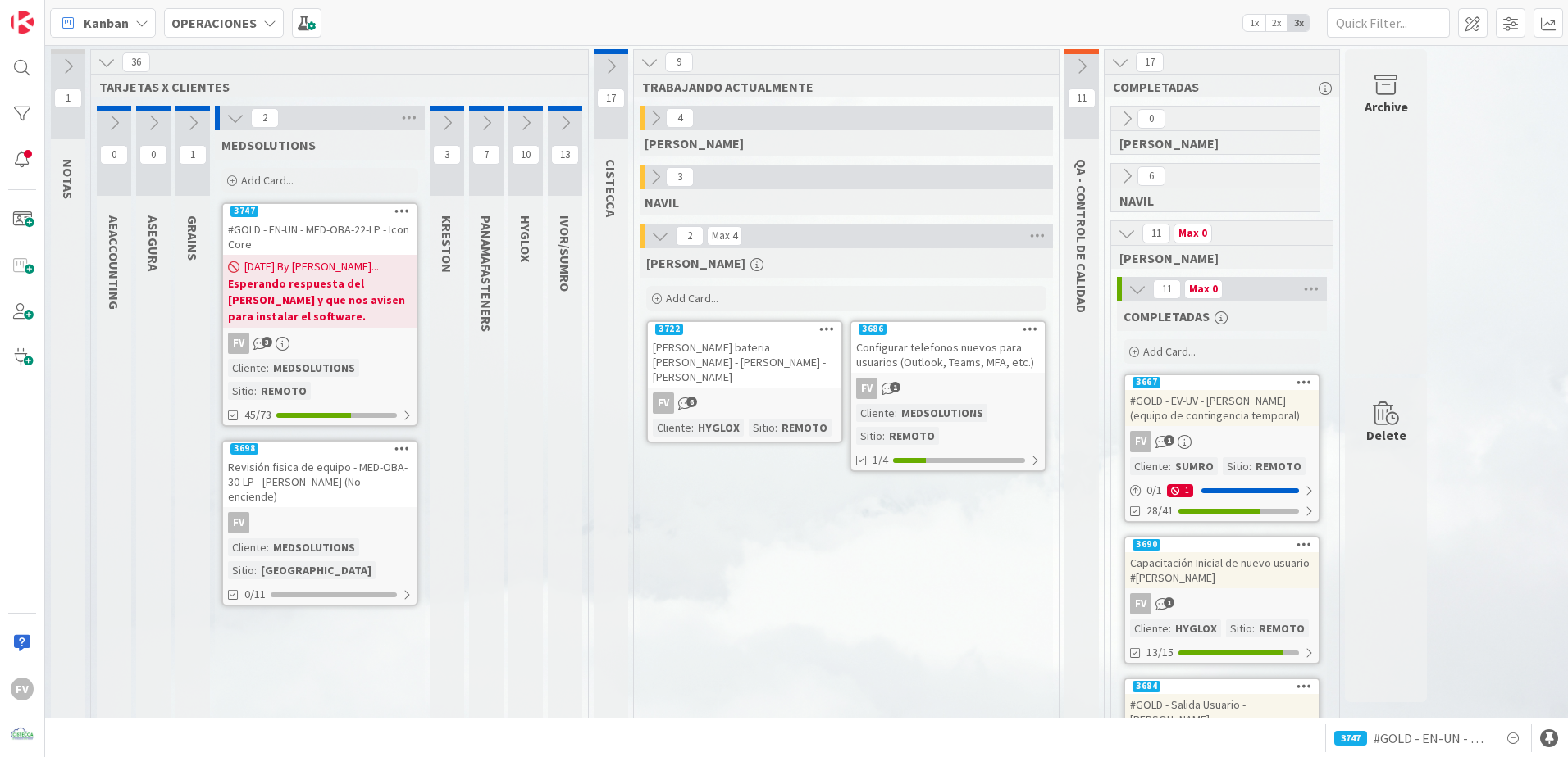
click at [238, 116] on icon at bounding box center [235, 118] width 18 height 18
